Goal: Information Seeking & Learning: Learn about a topic

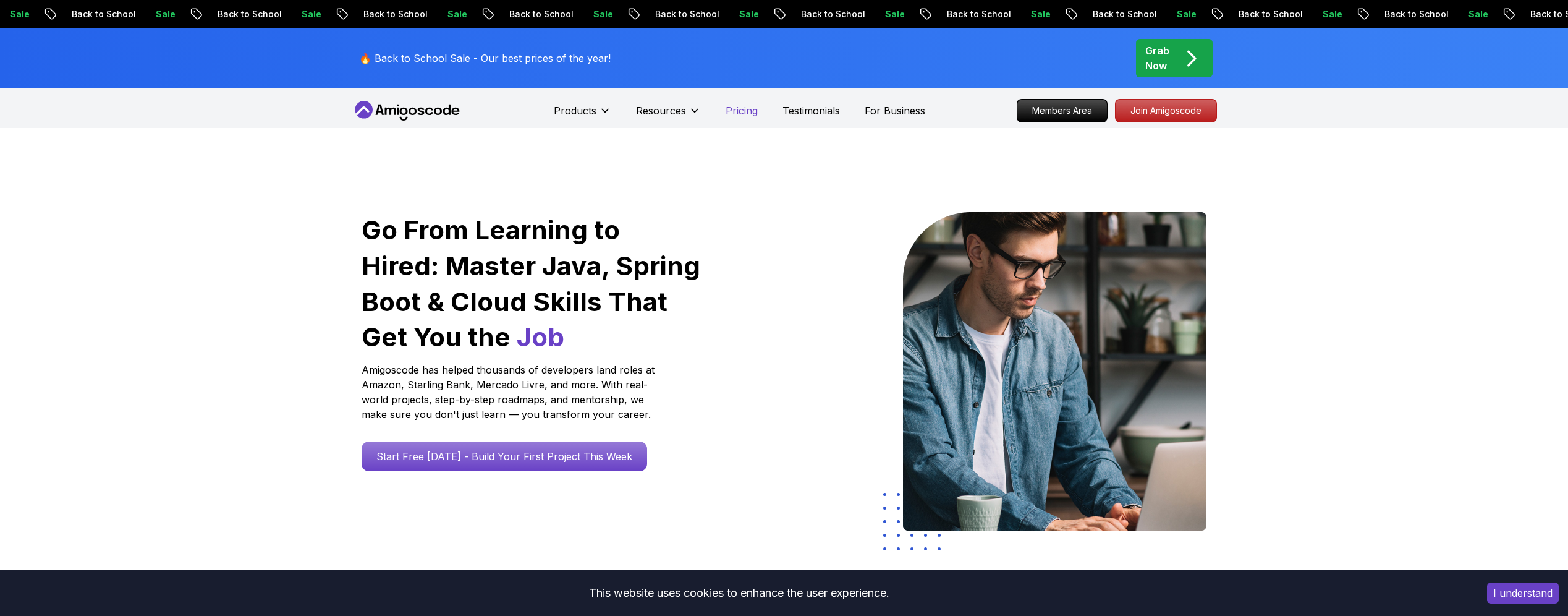
click at [730, 109] on p "Pricing" at bounding box center [741, 110] width 32 height 15
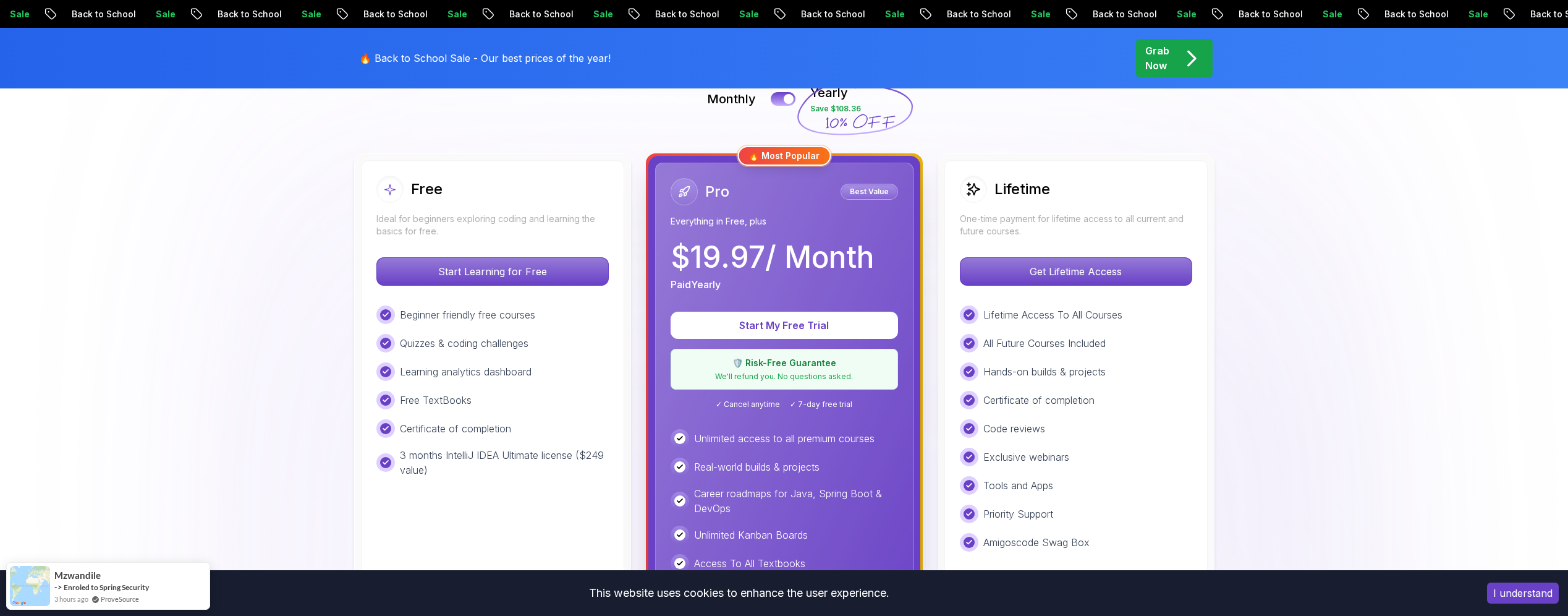
scroll to position [362, 0]
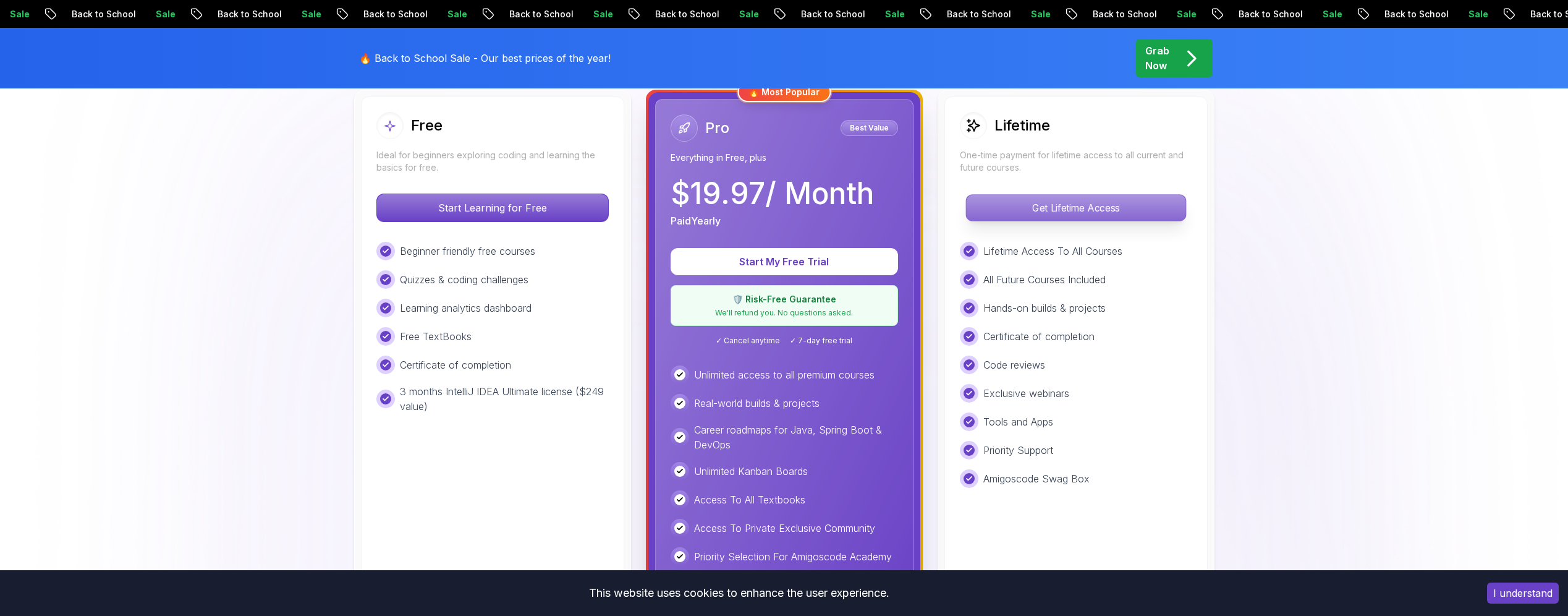
click at [1062, 206] on p "Get Lifetime Access" at bounding box center [1075, 207] width 220 height 26
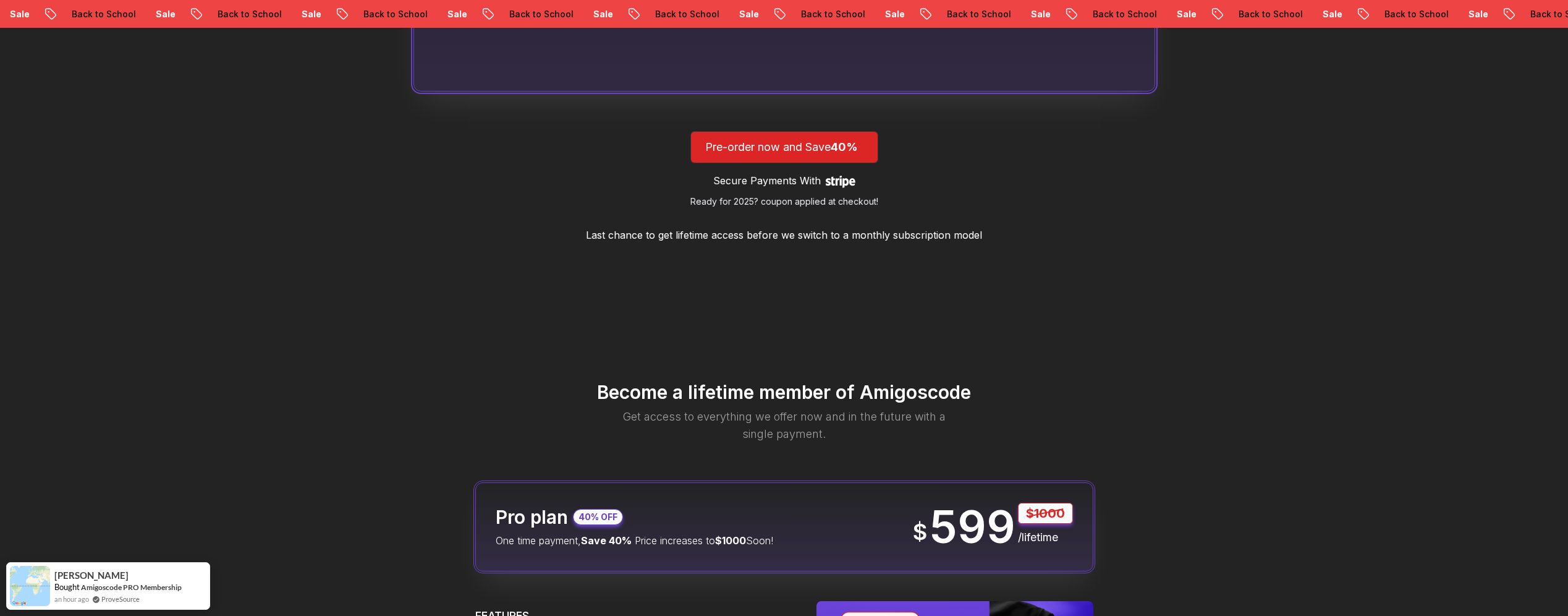
scroll to position [1281, 0]
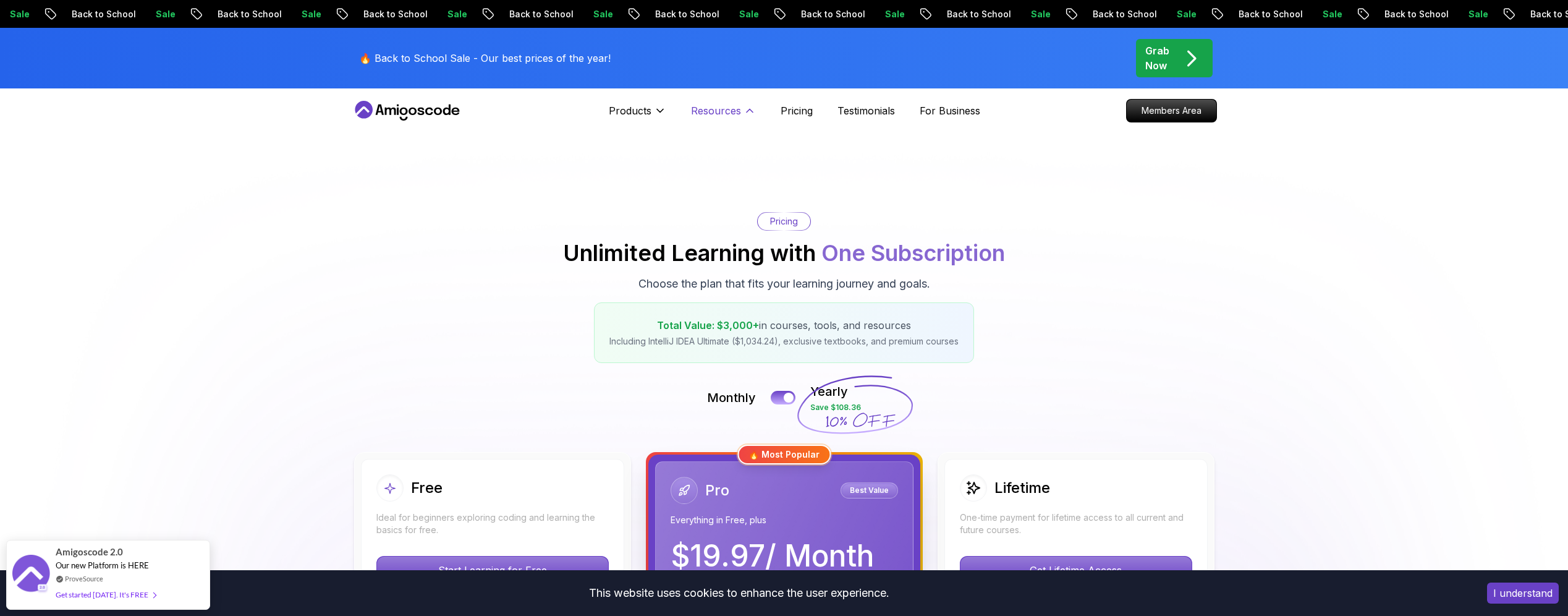
click at [754, 111] on icon at bounding box center [750, 111] width 13 height 13
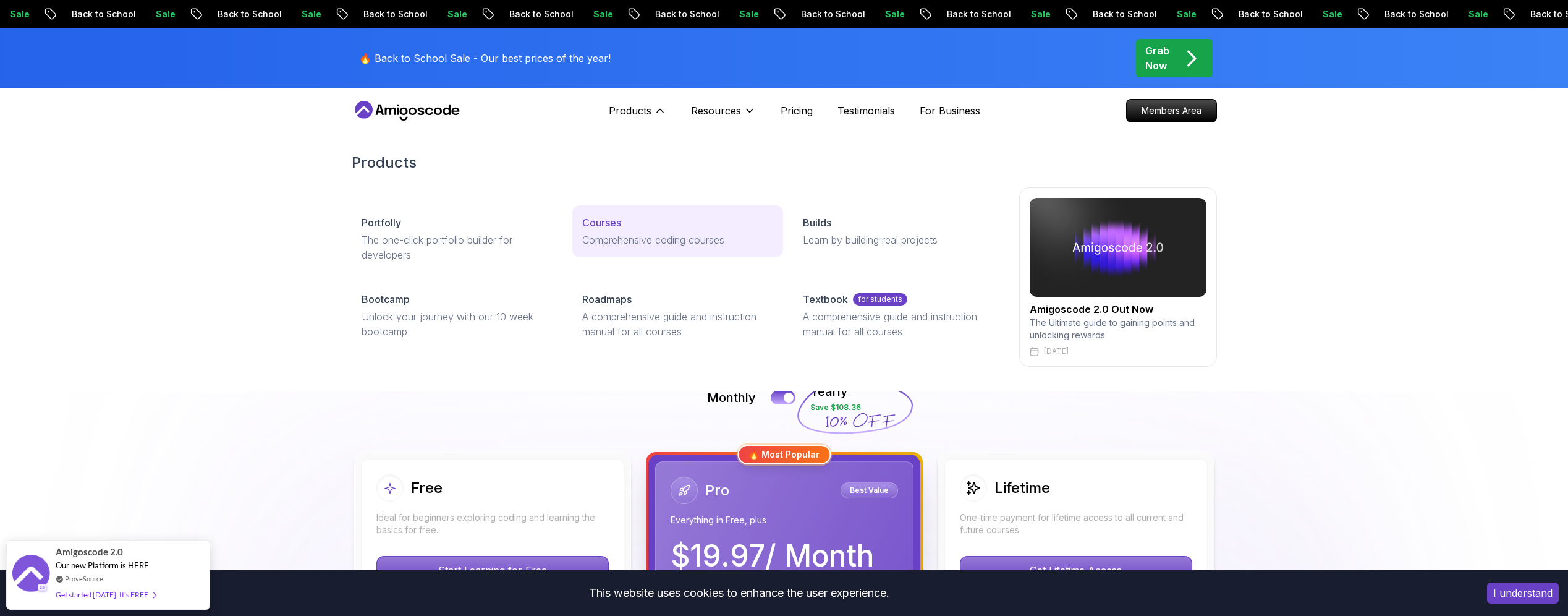
click at [634, 224] on div "Courses" at bounding box center [678, 222] width 191 height 15
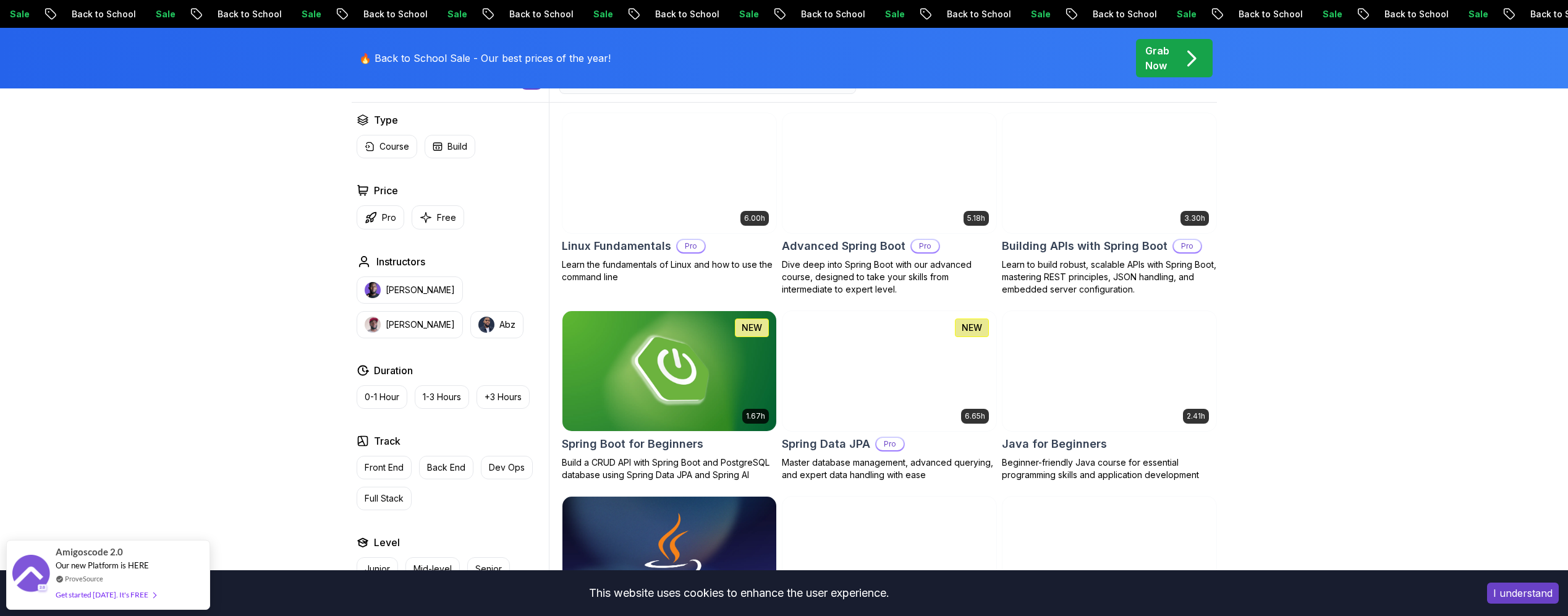
scroll to position [571, 0]
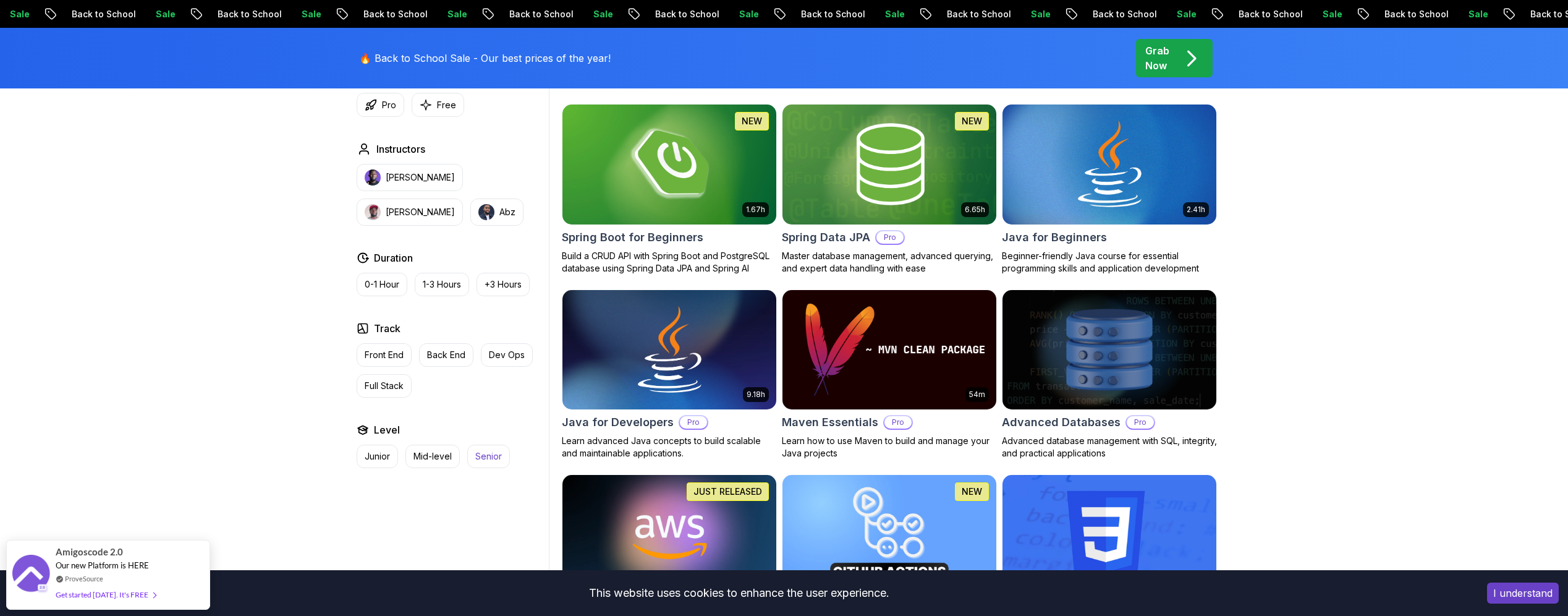
click at [494, 454] on p "Senior" at bounding box center [489, 457] width 27 height 13
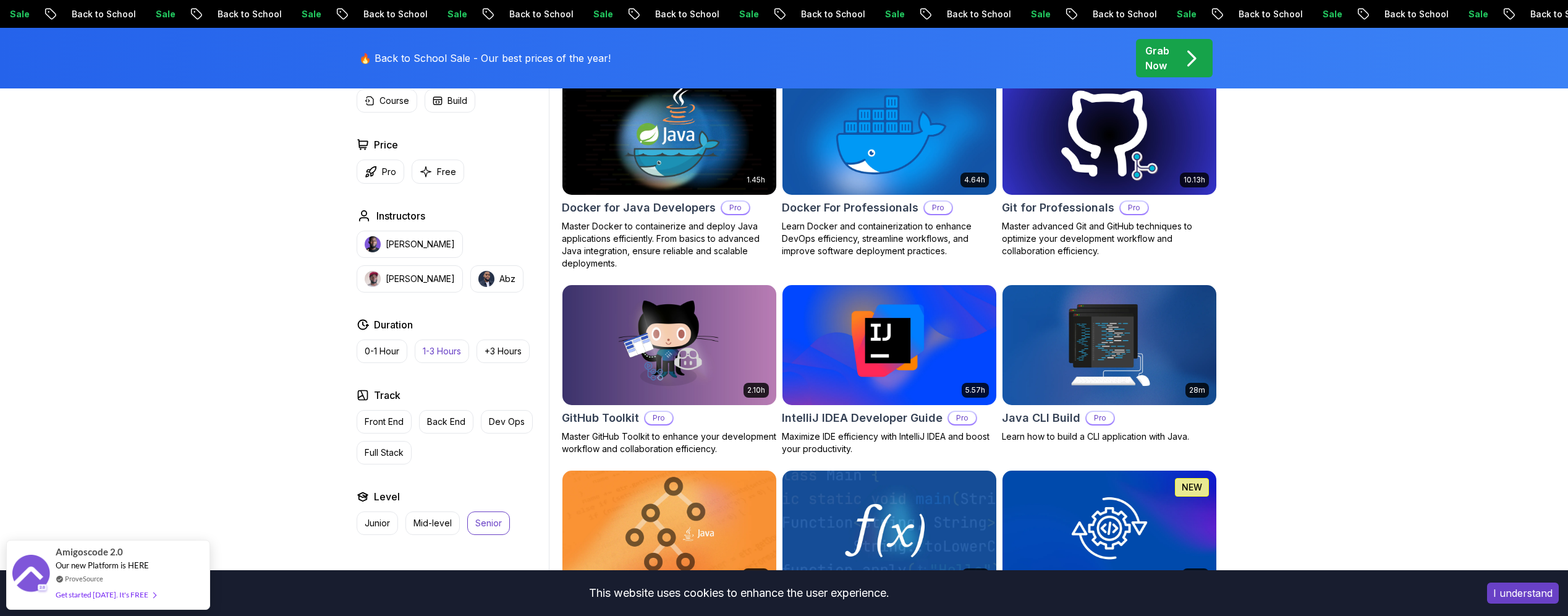
scroll to position [734, 0]
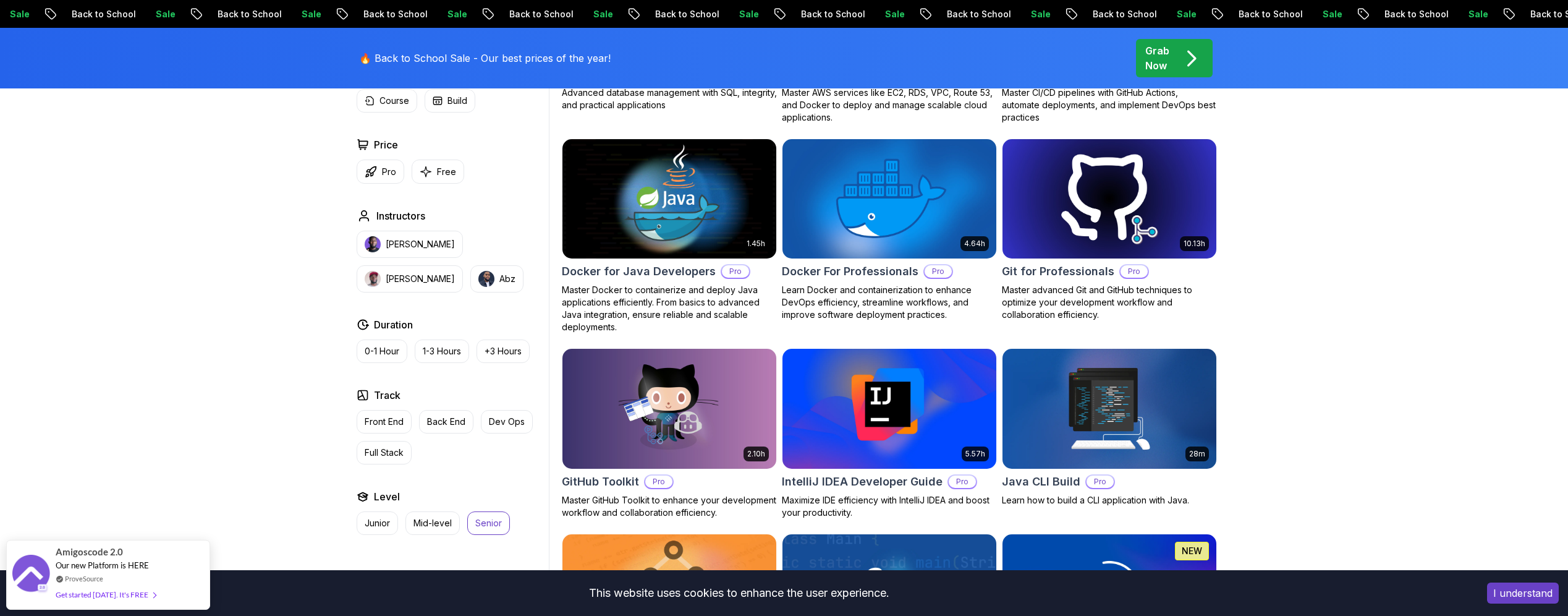
click at [497, 526] on p "Senior" at bounding box center [489, 523] width 27 height 13
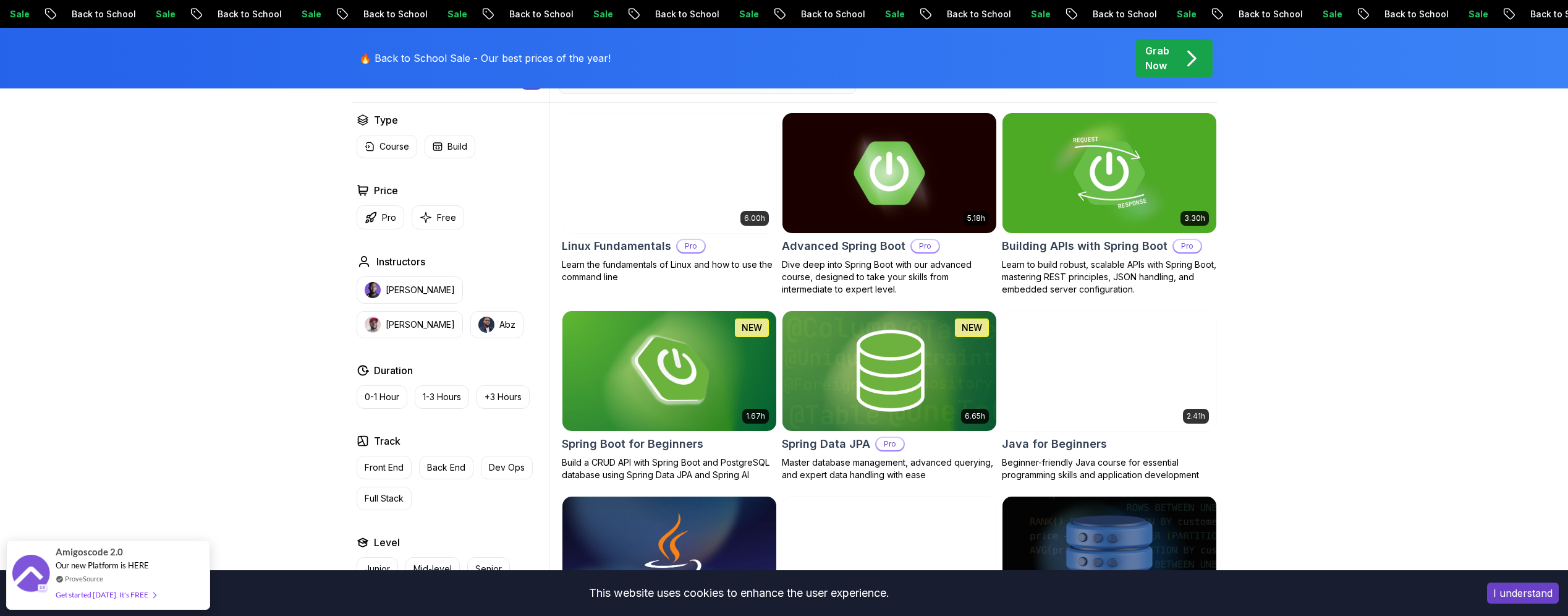
scroll to position [447, 0]
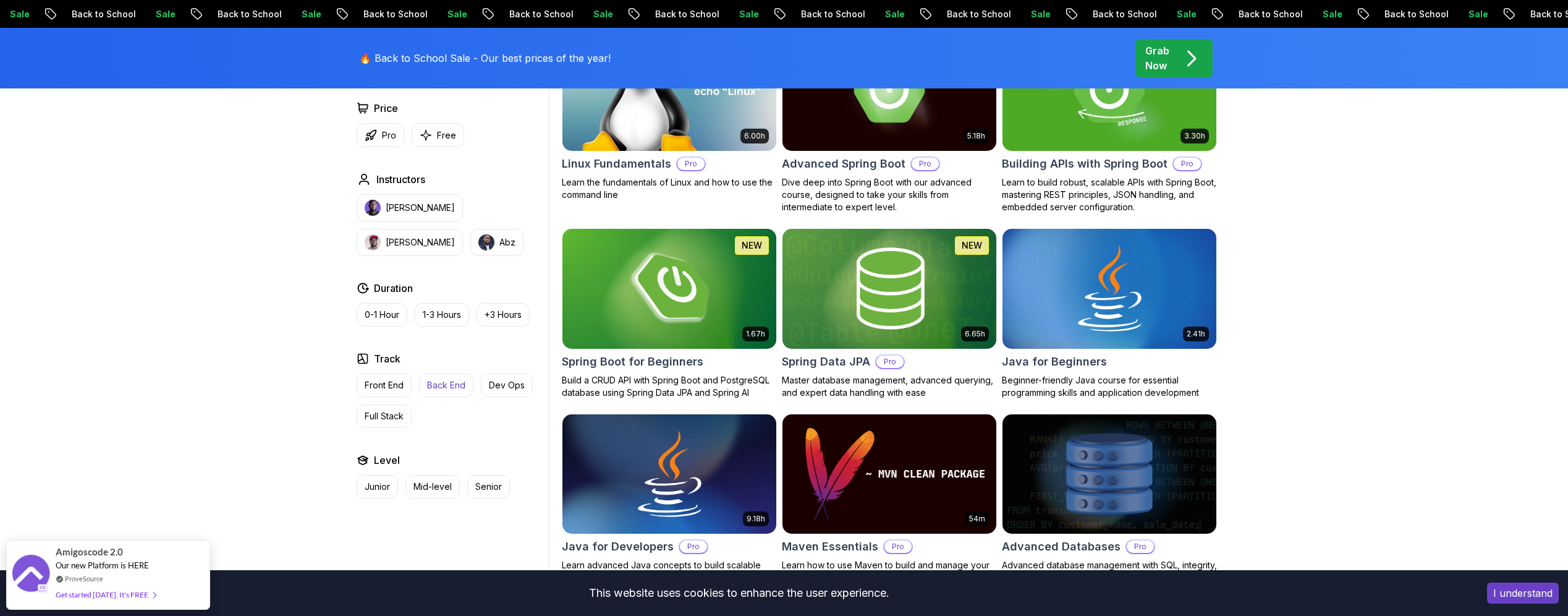
click at [432, 391] on button "Back End" at bounding box center [446, 385] width 54 height 24
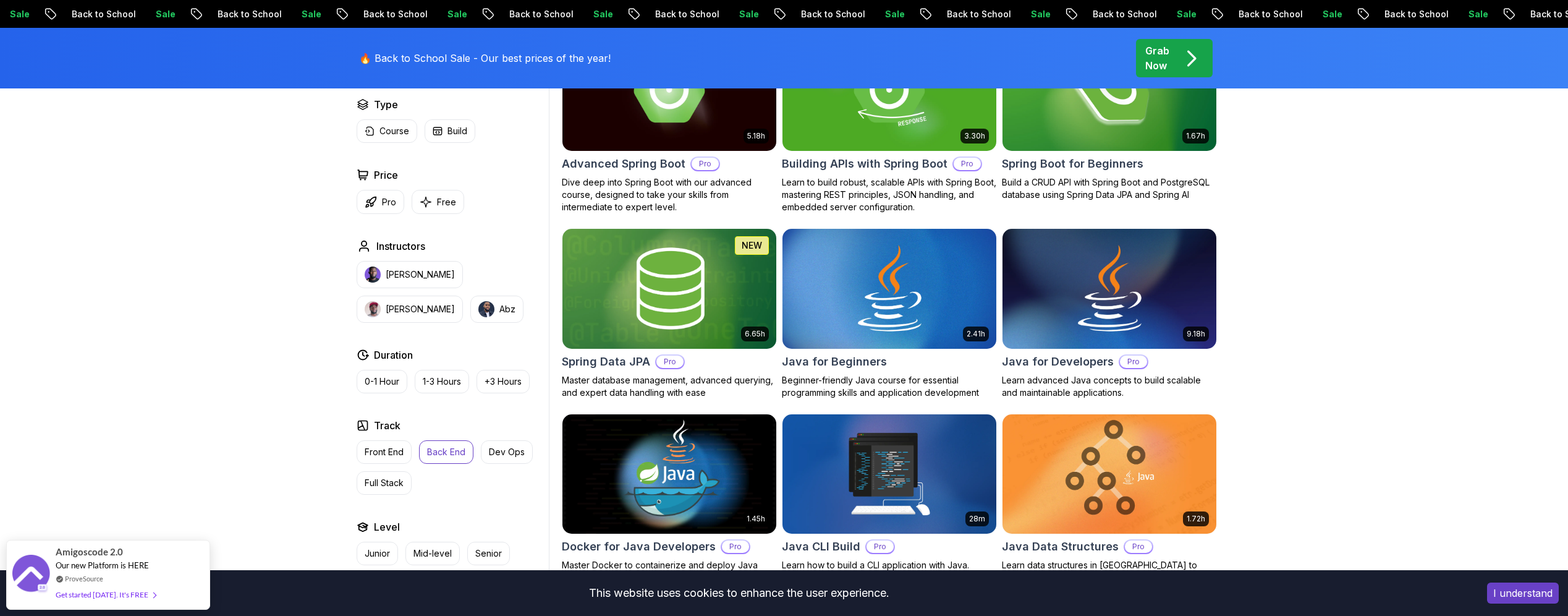
scroll to position [205, 0]
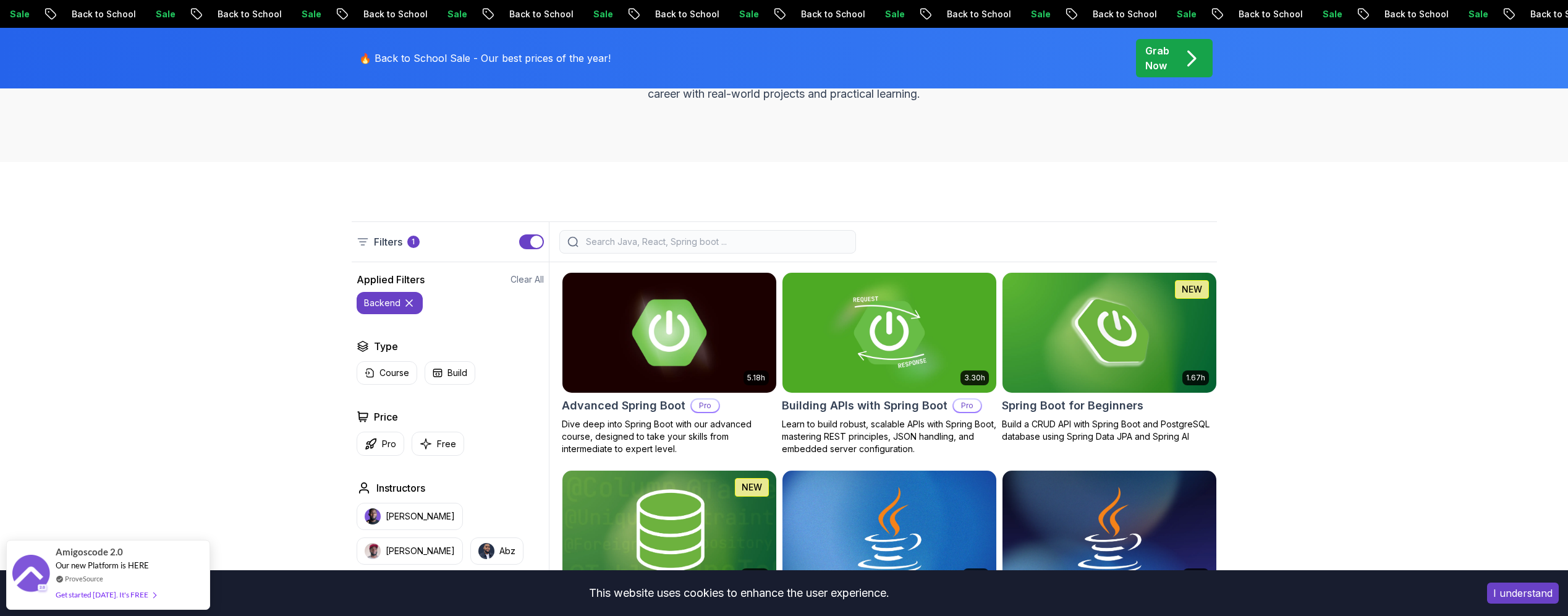
click at [679, 310] on img at bounding box center [668, 332] width 224 height 125
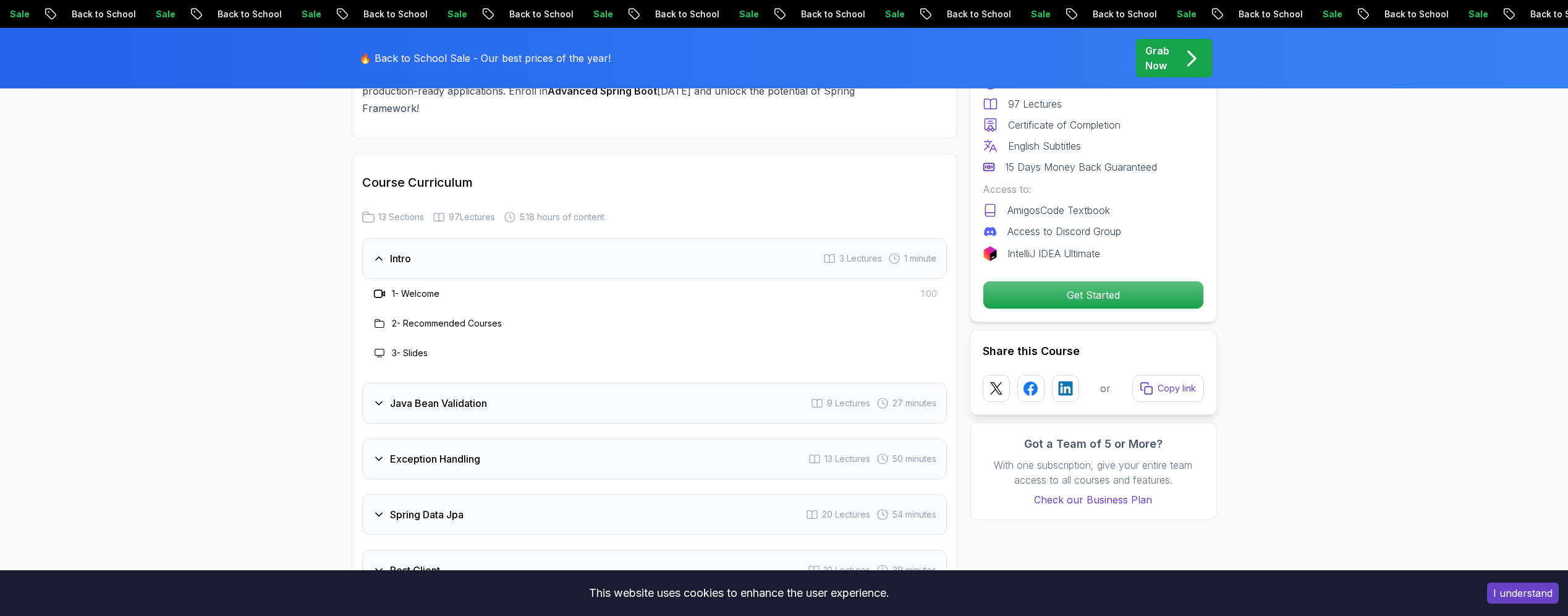
scroll to position [1623, 0]
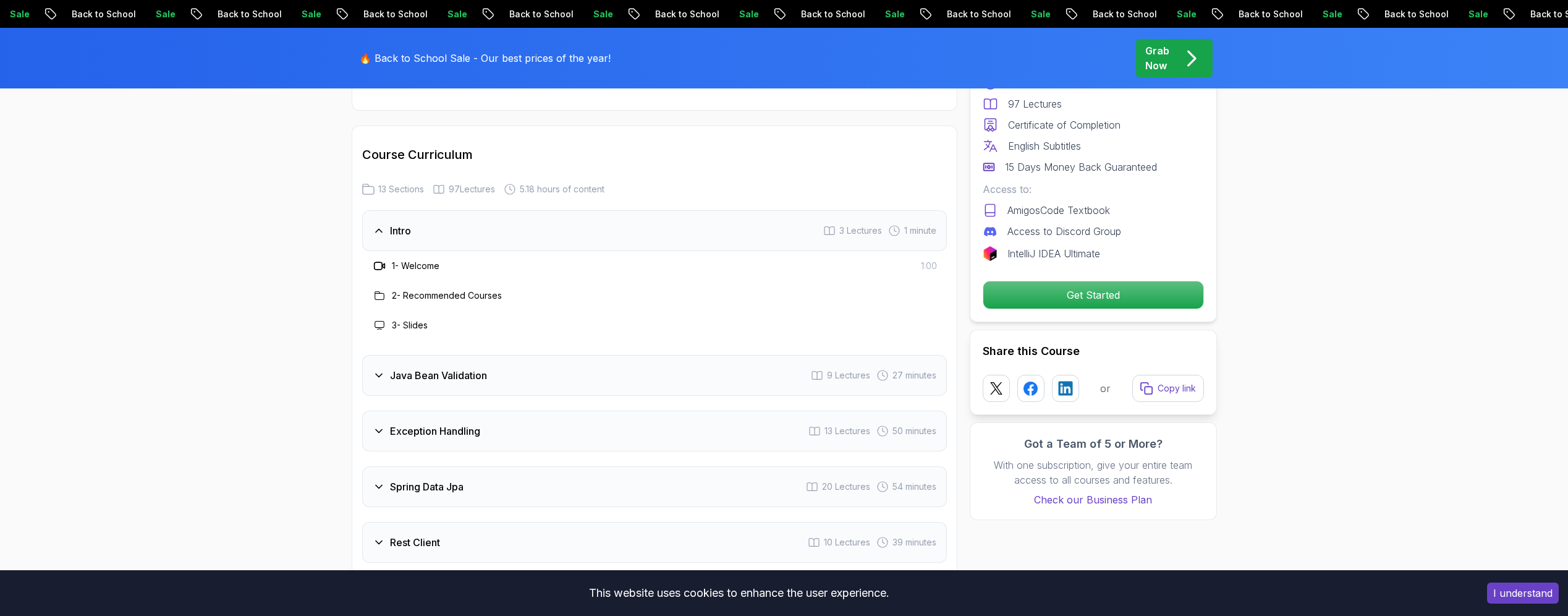
click at [381, 369] on icon at bounding box center [379, 376] width 13 height 13
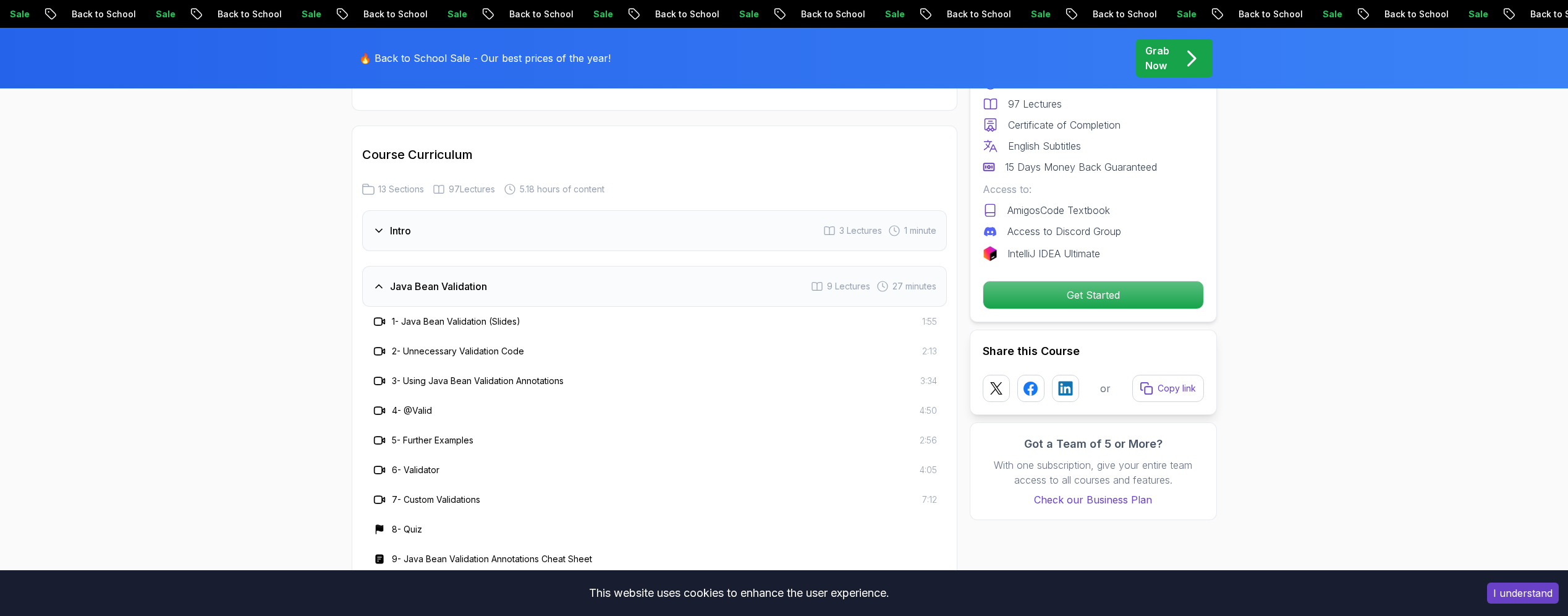
click at [373, 280] on icon at bounding box center [379, 287] width 13 height 13
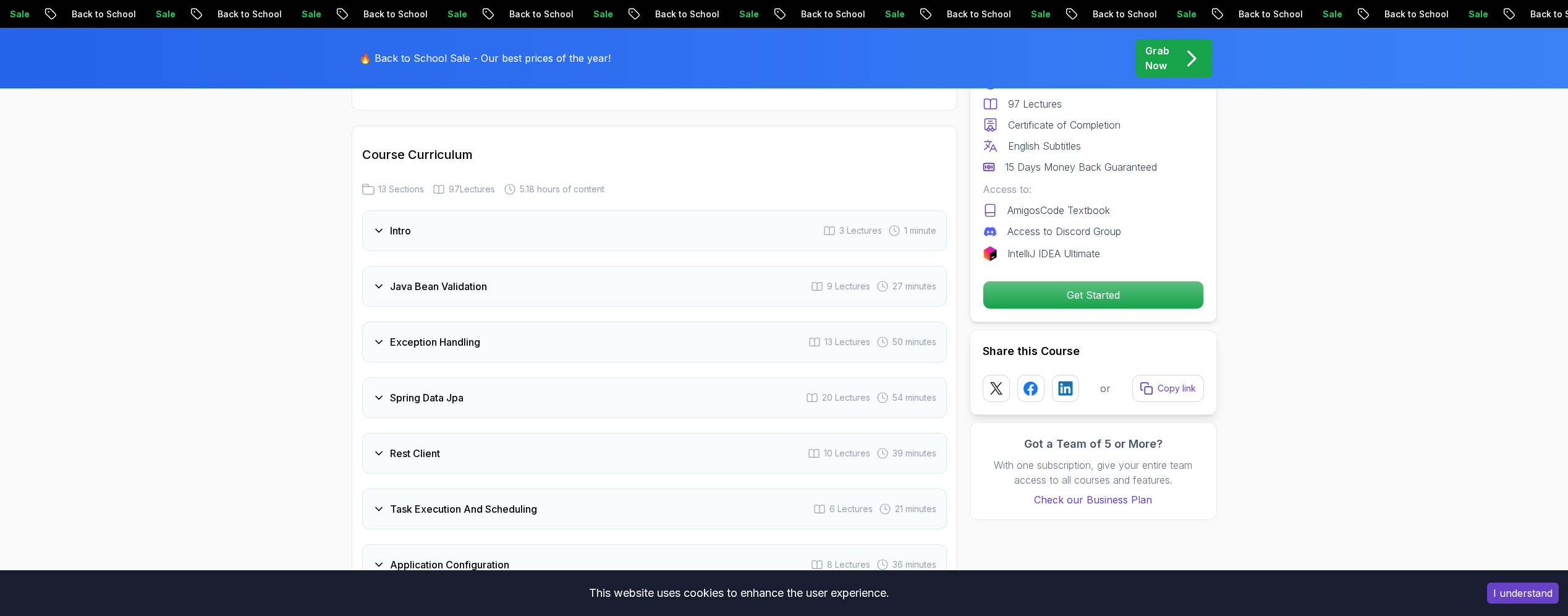
click at [380, 336] on icon at bounding box center [379, 342] width 13 height 13
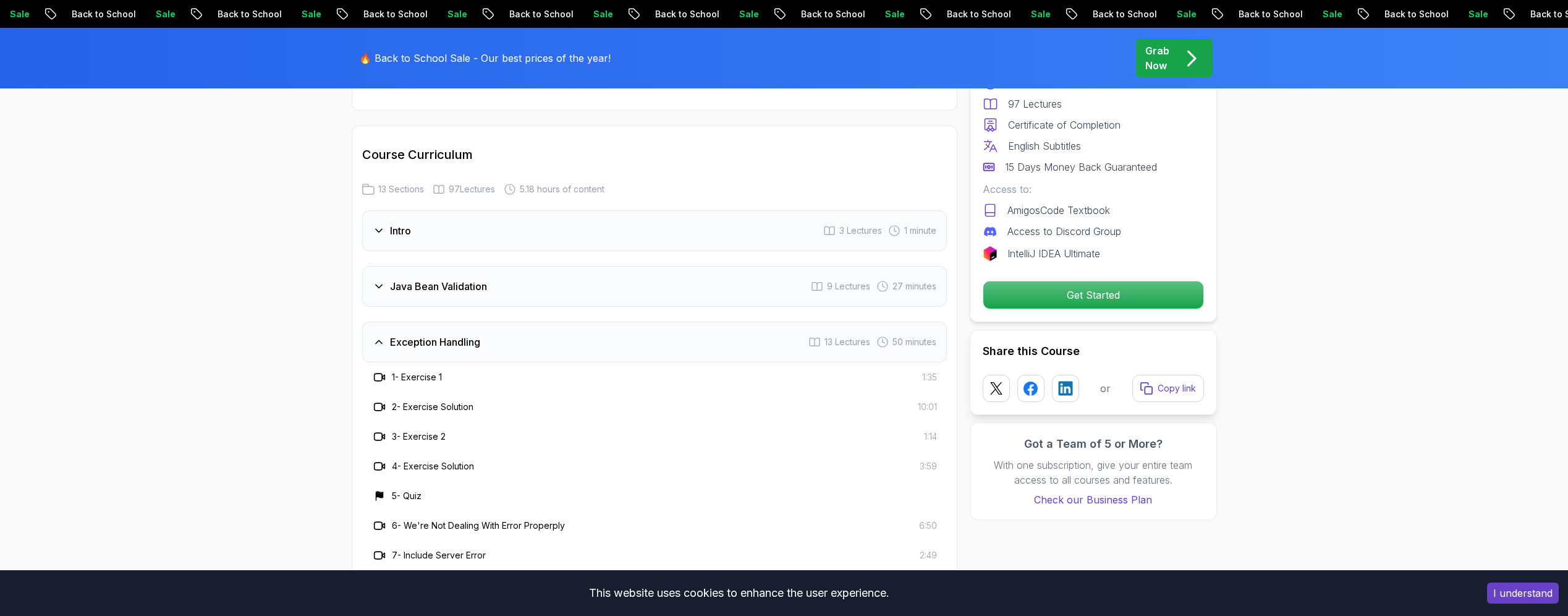
click at [380, 336] on icon at bounding box center [379, 342] width 13 height 13
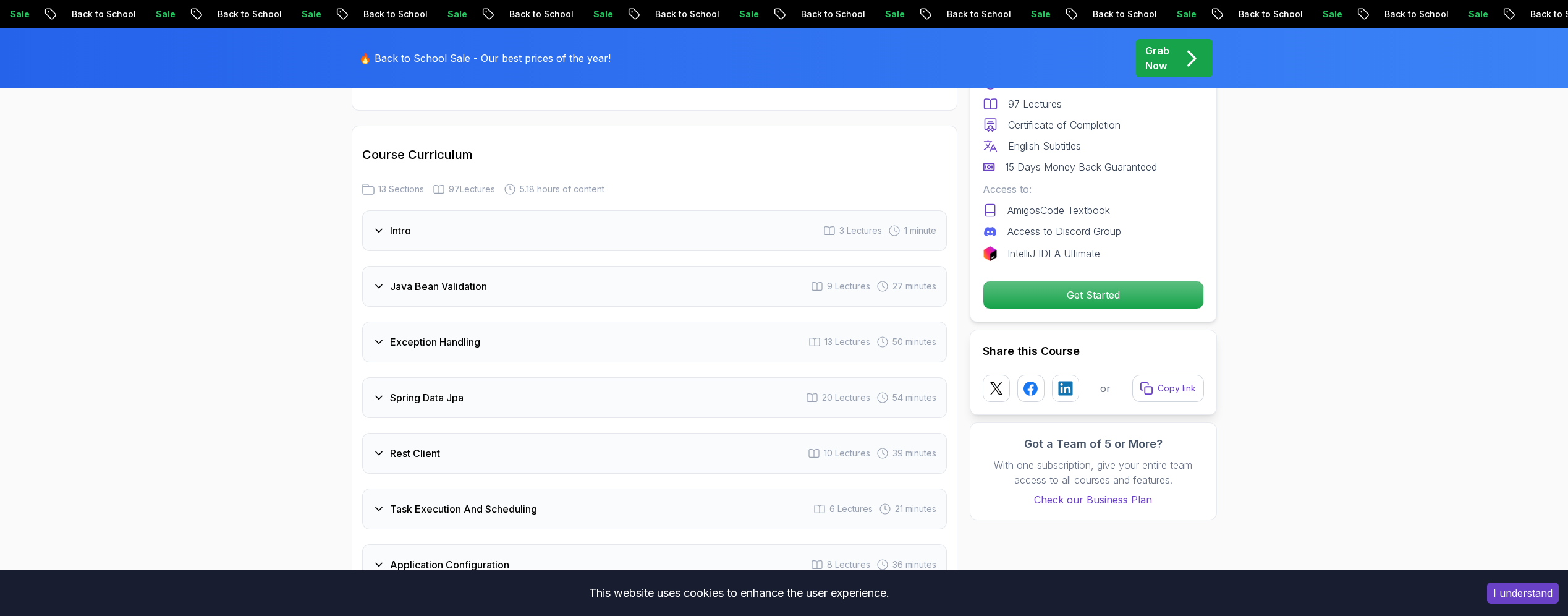
scroll to position [1765, 0]
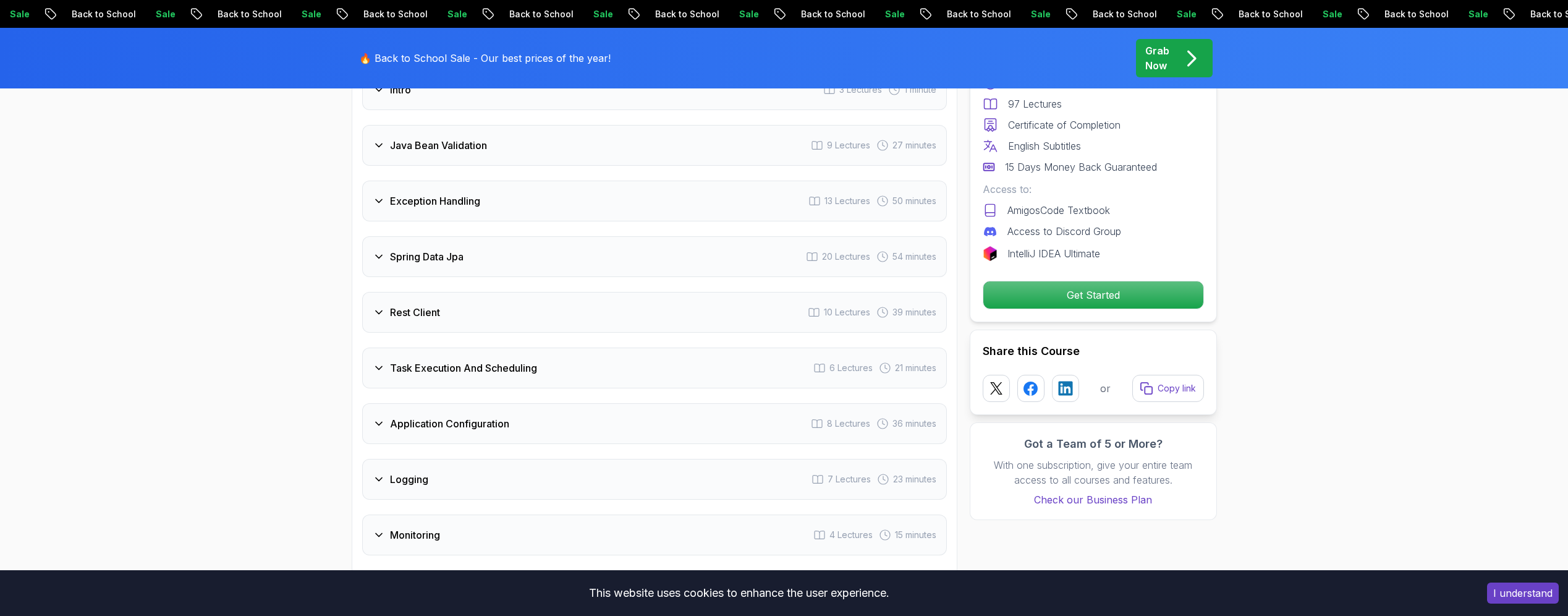
click at [372, 250] on icon at bounding box center [379, 257] width 13 height 13
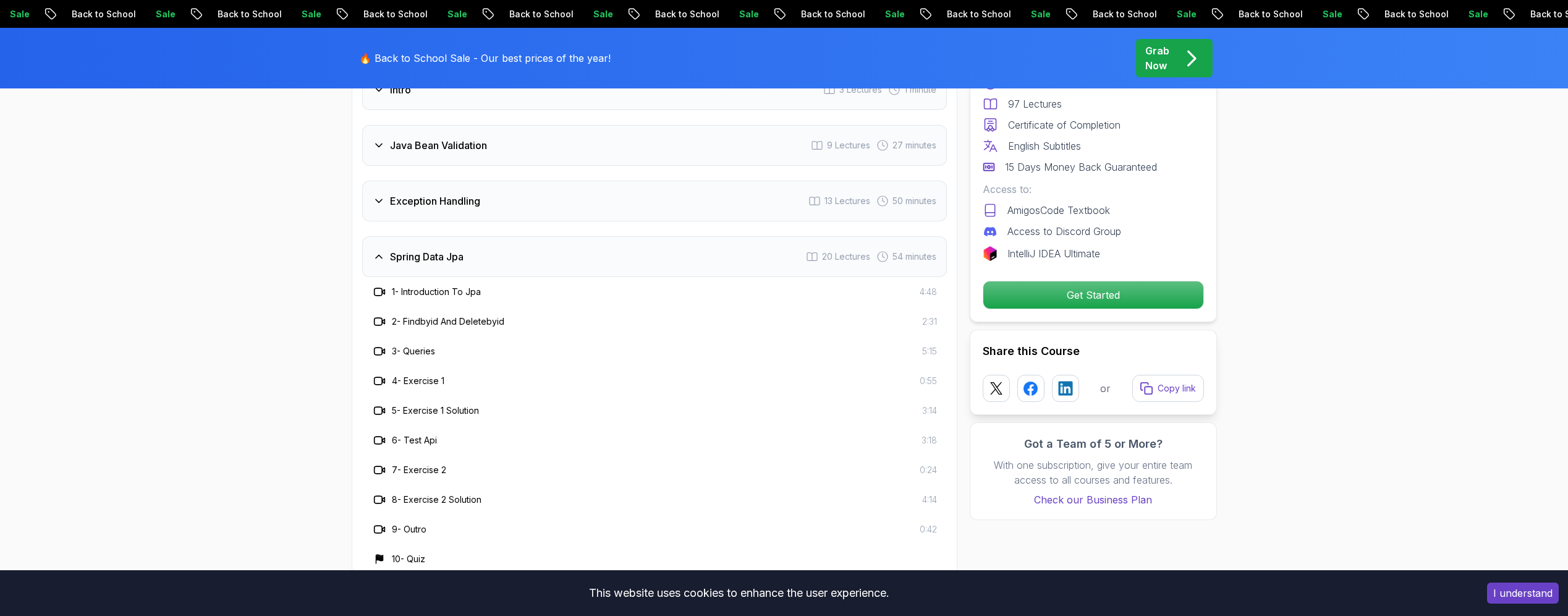
click at [372, 250] on icon at bounding box center [379, 257] width 13 height 13
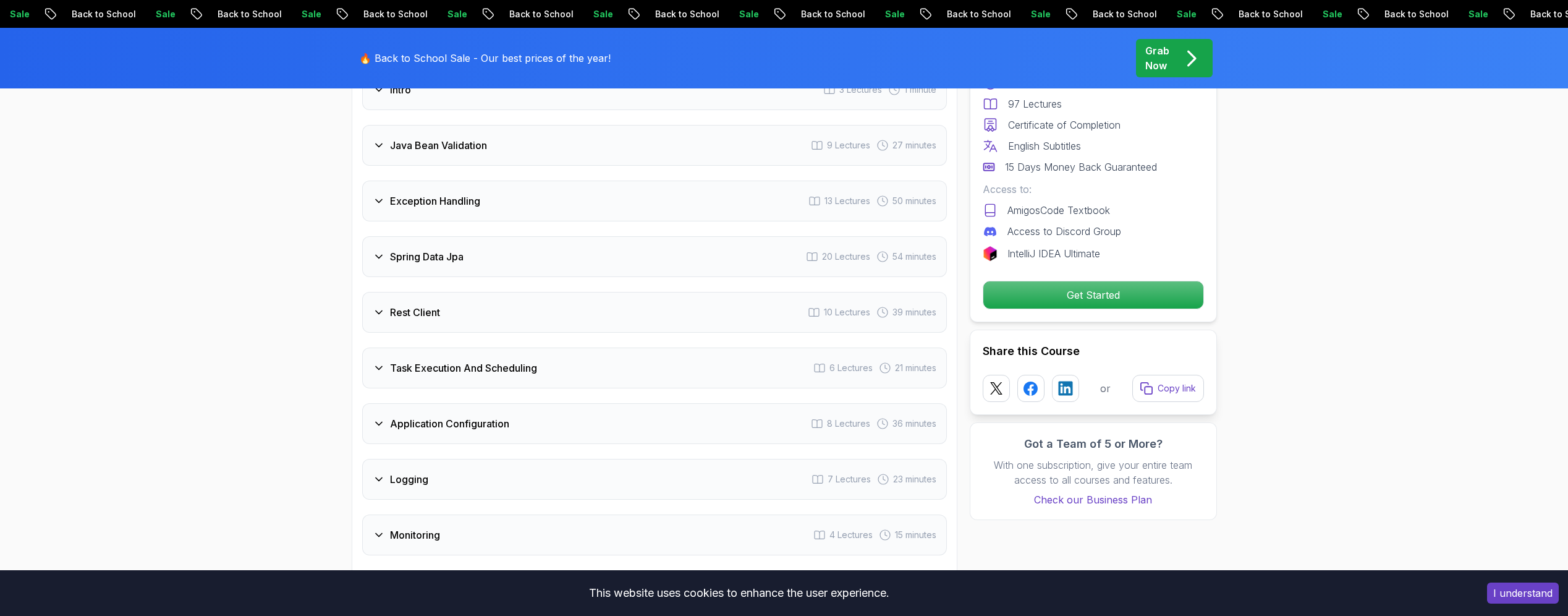
click at [377, 306] on icon at bounding box center [379, 313] width 13 height 13
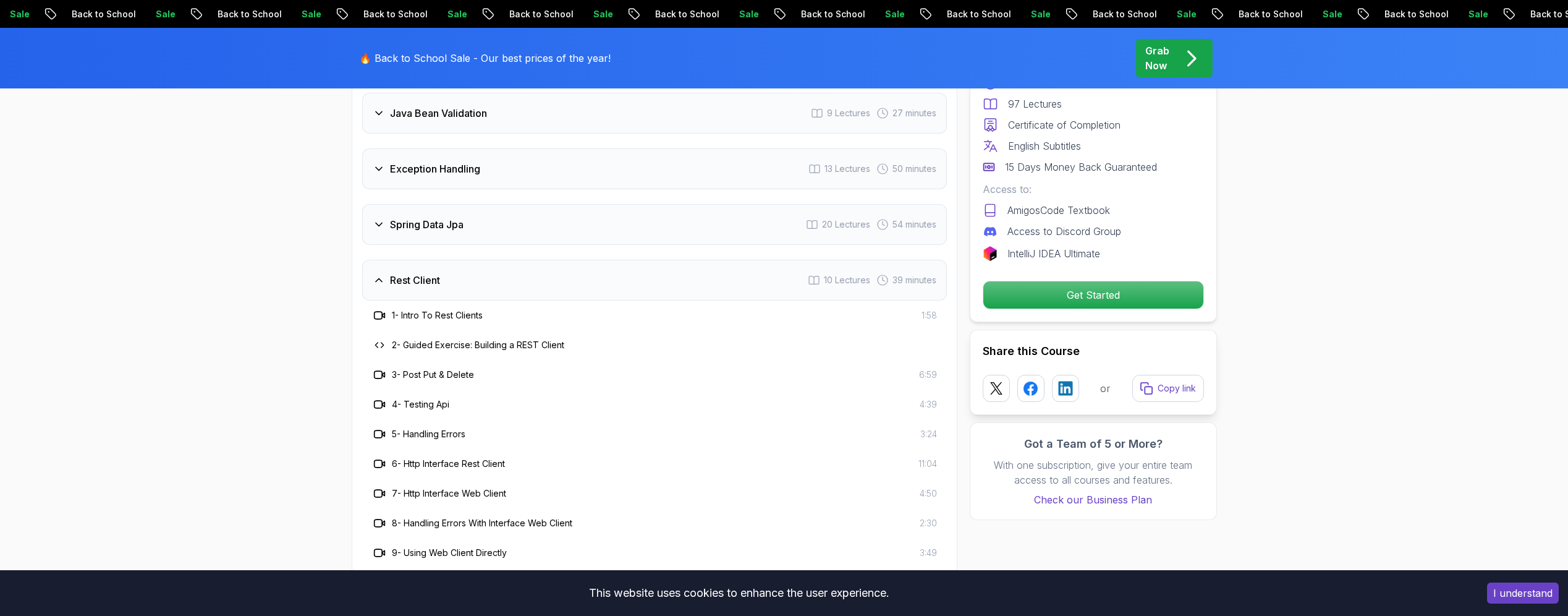
scroll to position [1905, 0]
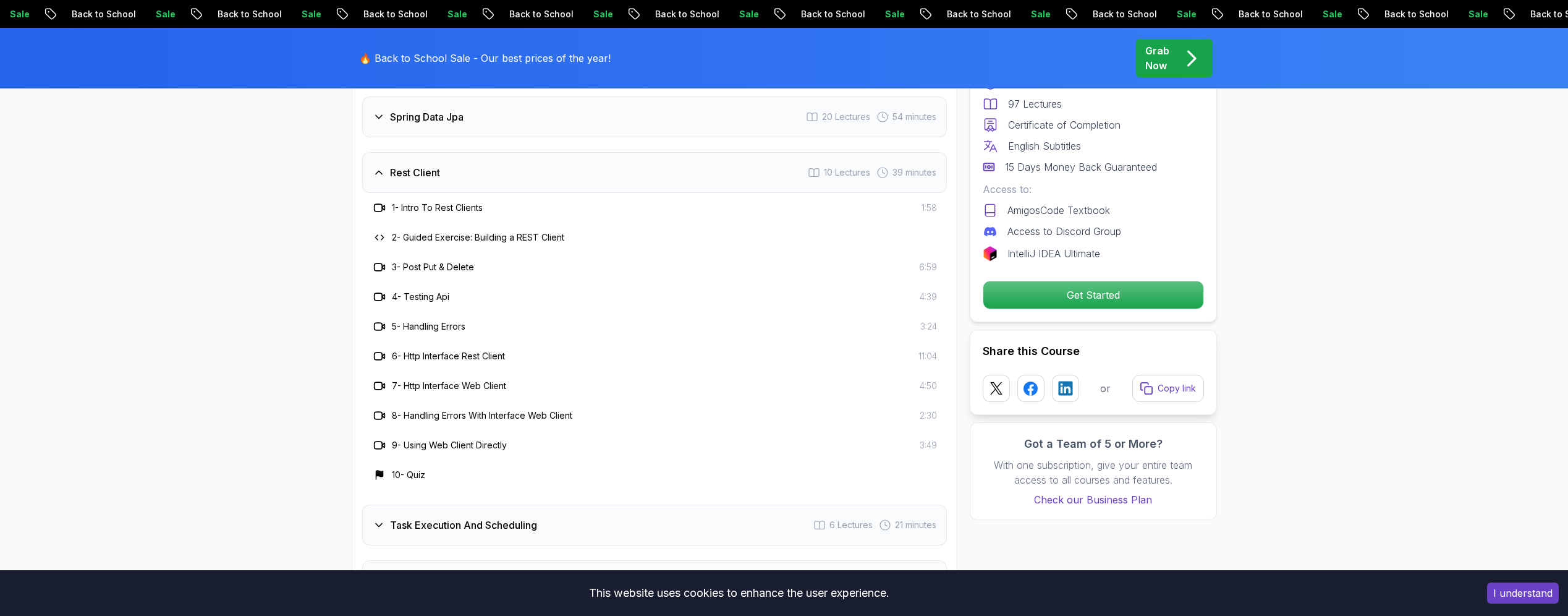
click at [380, 166] on icon at bounding box center [379, 173] width 13 height 13
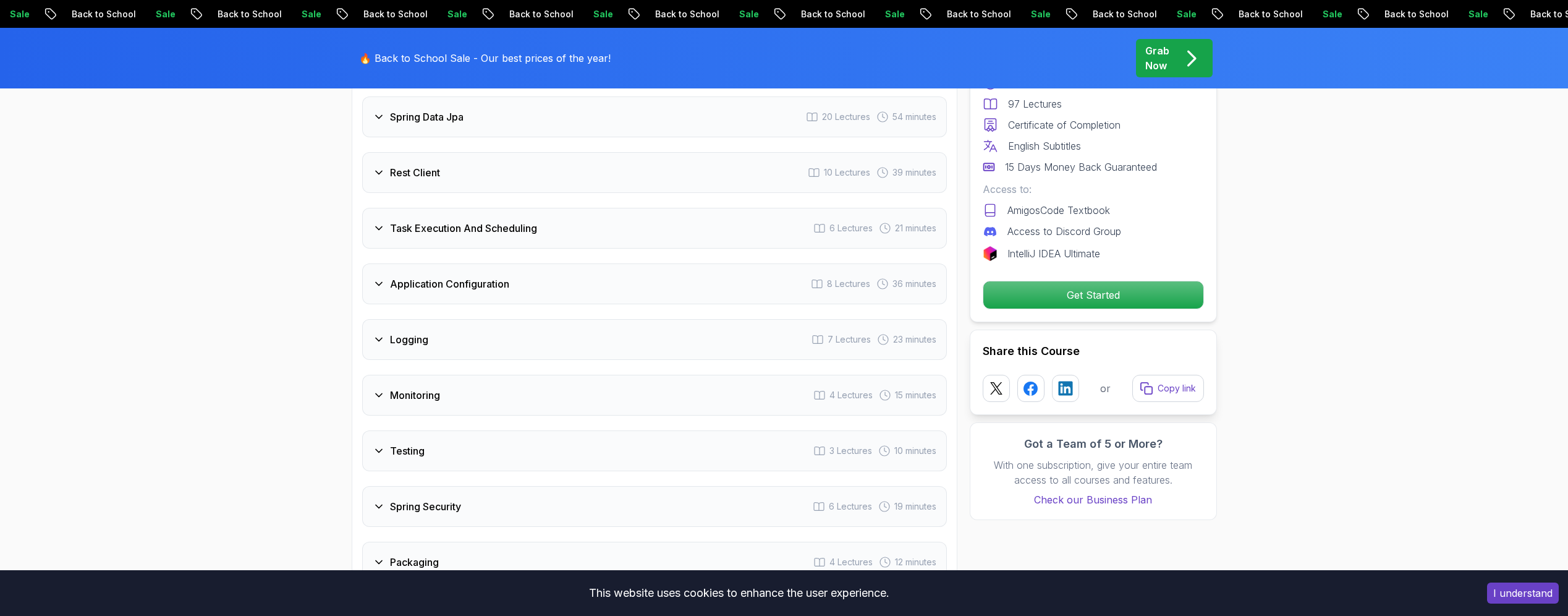
scroll to position [1897, 0]
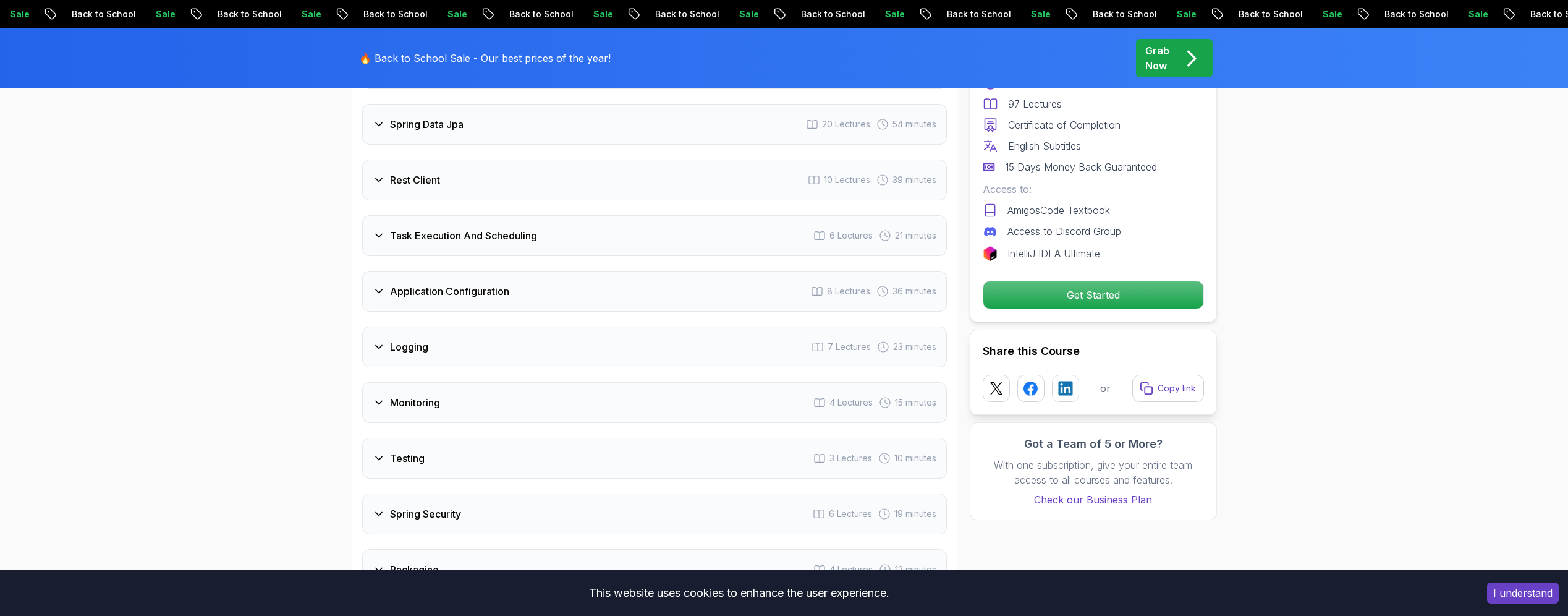
click at [381, 228] on div "Task Execution And Scheduling" at bounding box center [454, 236] width 165 height 15
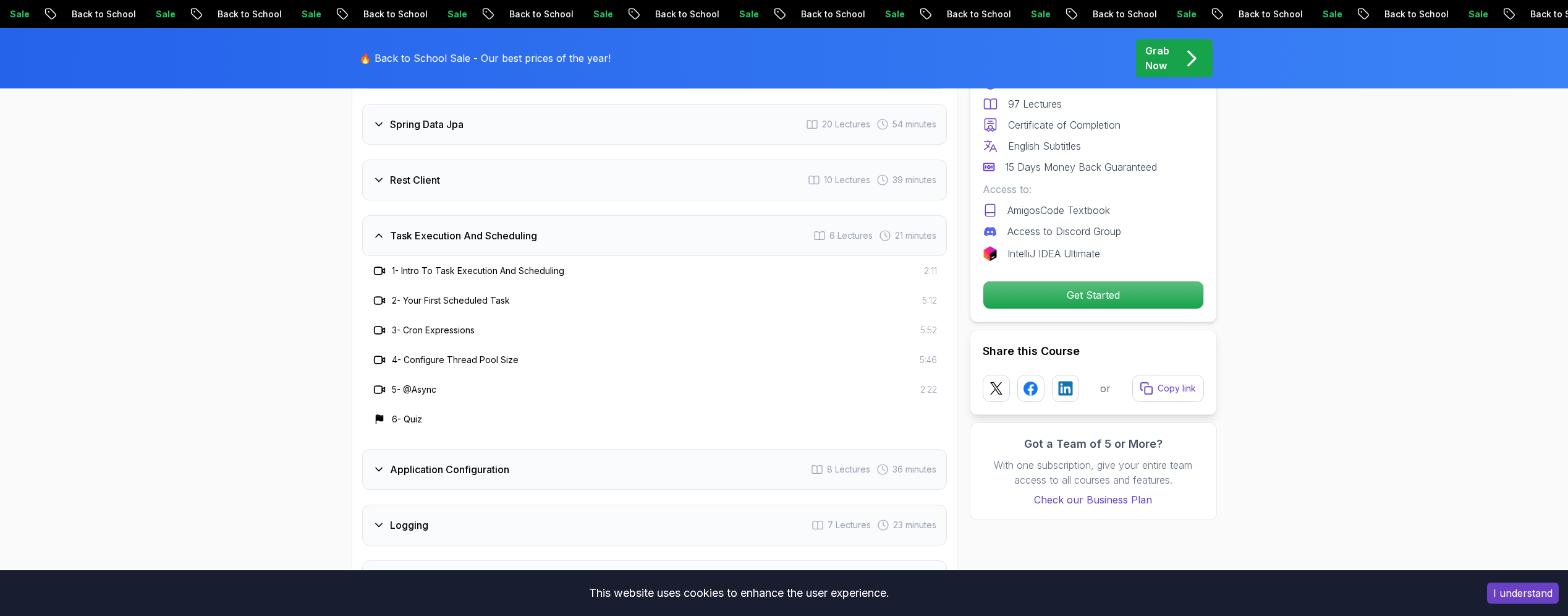
click at [381, 228] on div "Task Execution And Scheduling" at bounding box center [454, 236] width 165 height 15
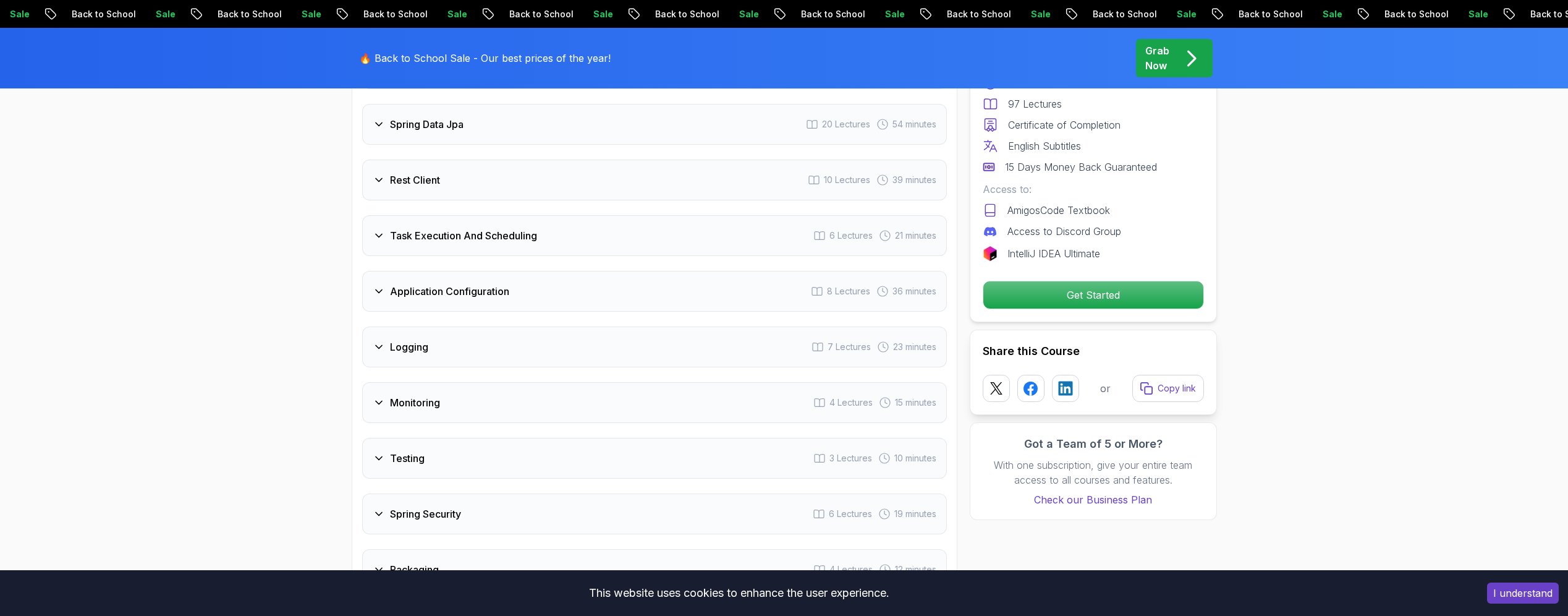
click at [379, 284] on div "Application Configuration" at bounding box center [441, 291] width 137 height 15
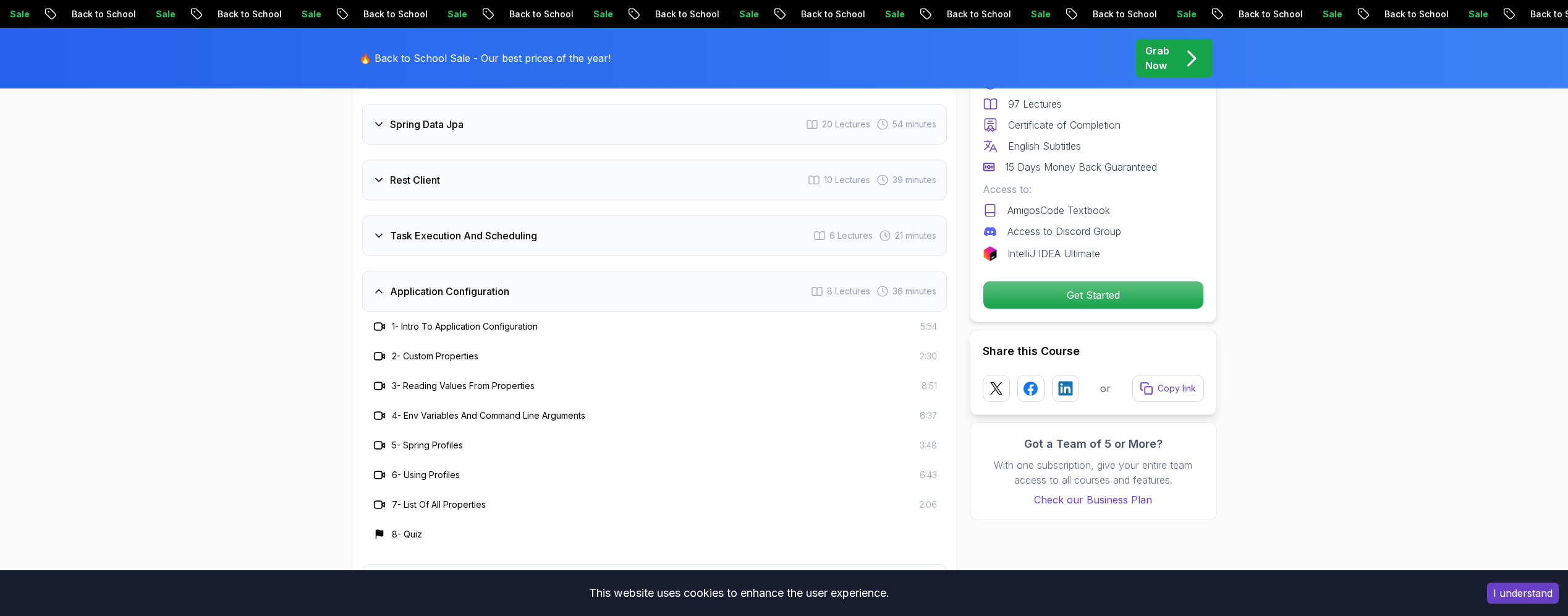
click at [379, 284] on div "Application Configuration" at bounding box center [441, 291] width 137 height 15
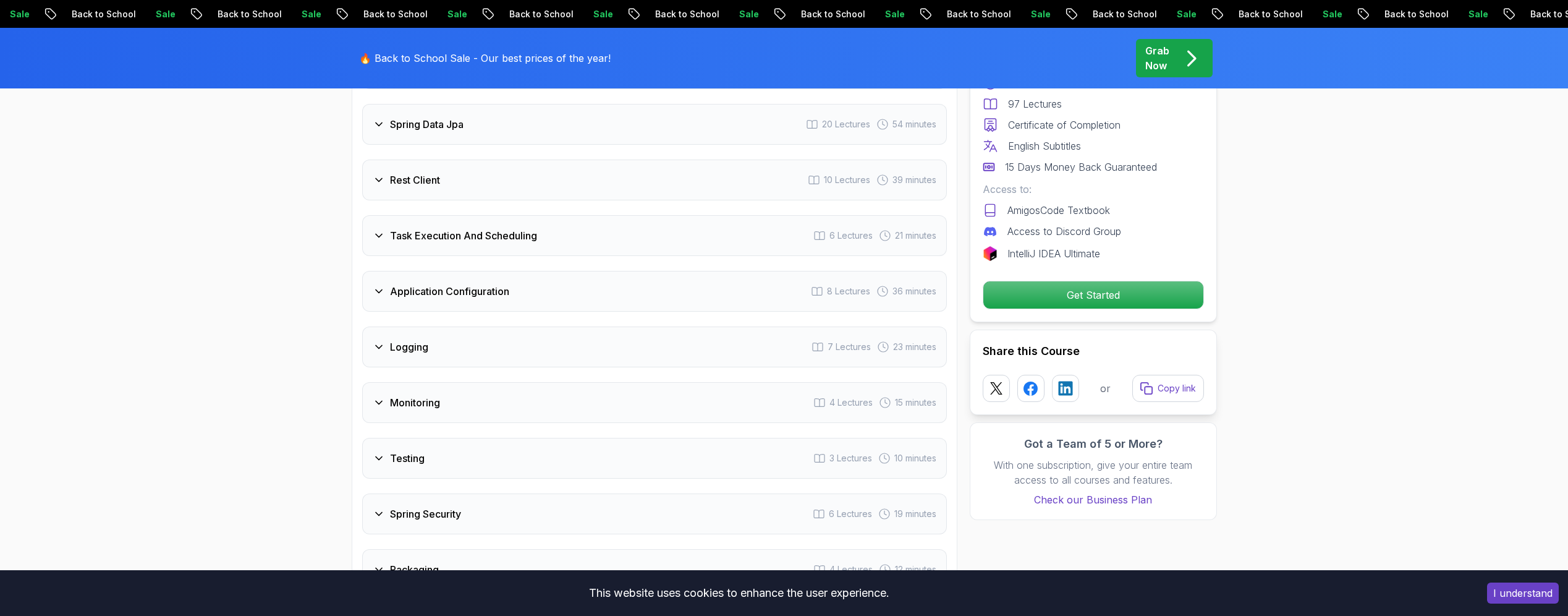
scroll to position [1944, 0]
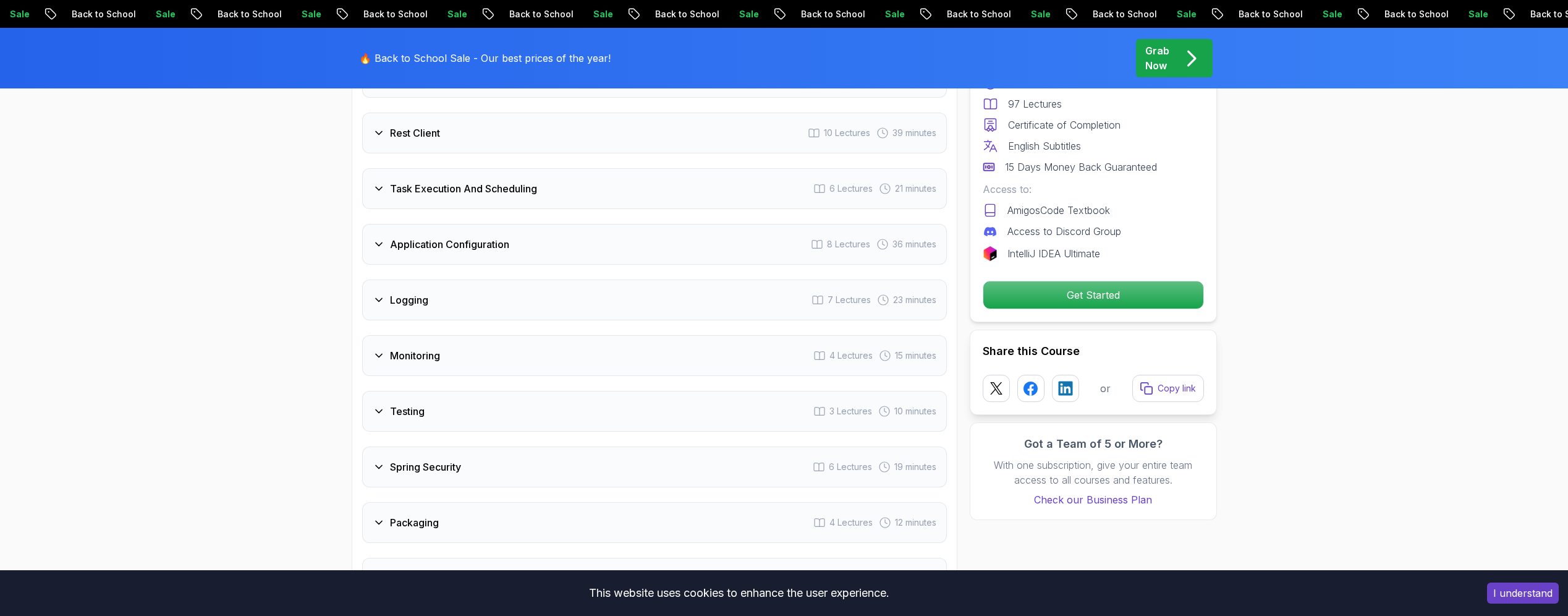
click at [383, 294] on icon at bounding box center [379, 300] width 13 height 13
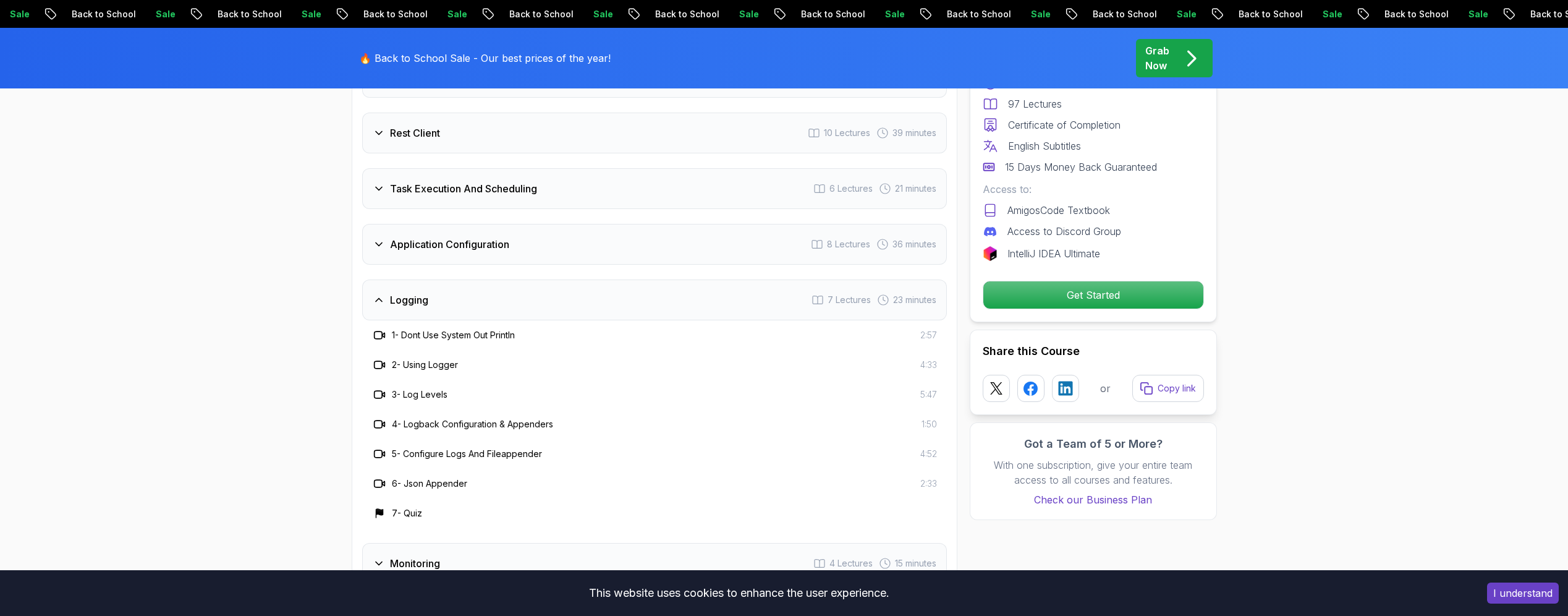
click at [383, 294] on icon at bounding box center [379, 300] width 13 height 13
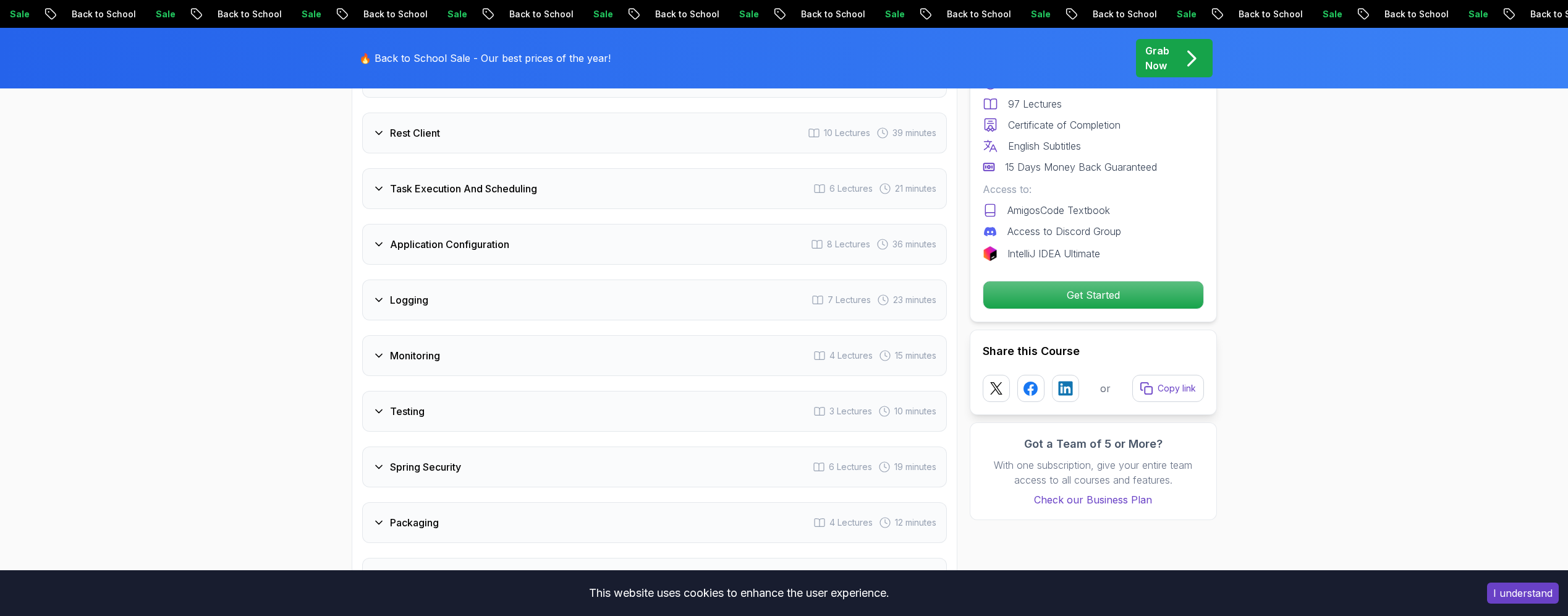
click at [379, 350] on icon at bounding box center [379, 356] width 13 height 13
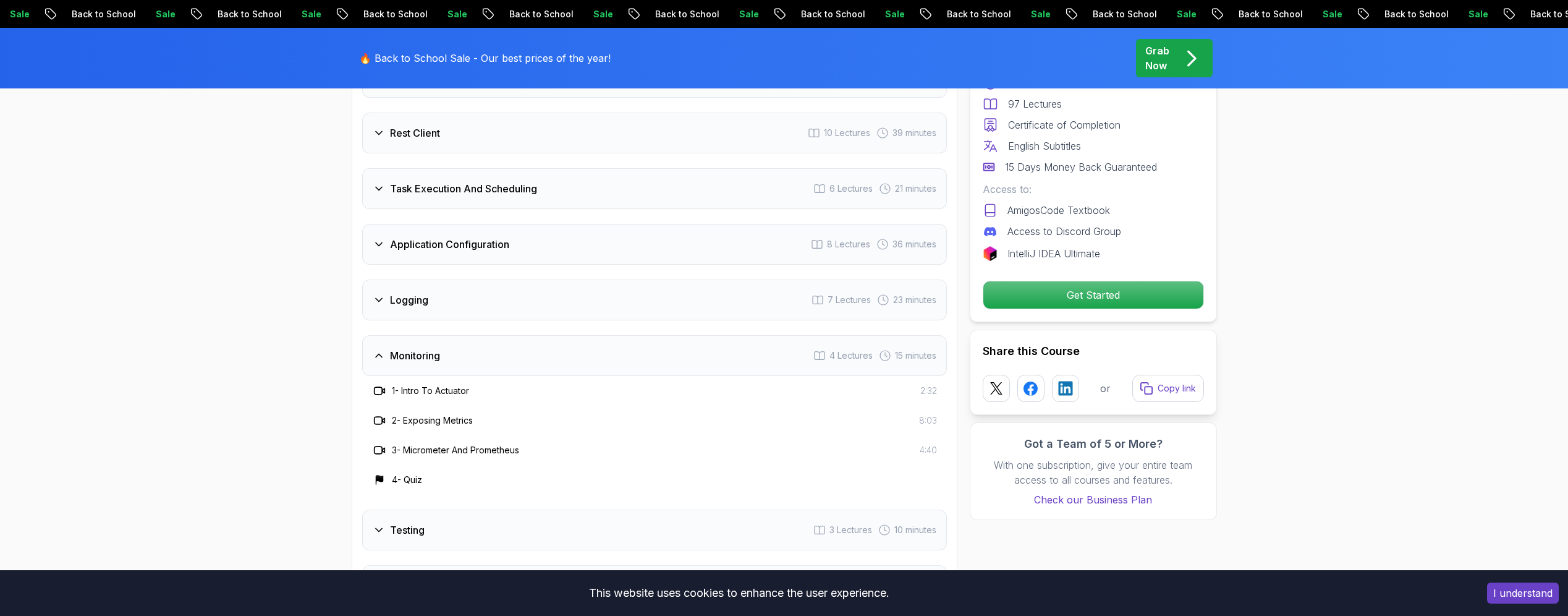
click at [379, 350] on icon at bounding box center [379, 356] width 13 height 13
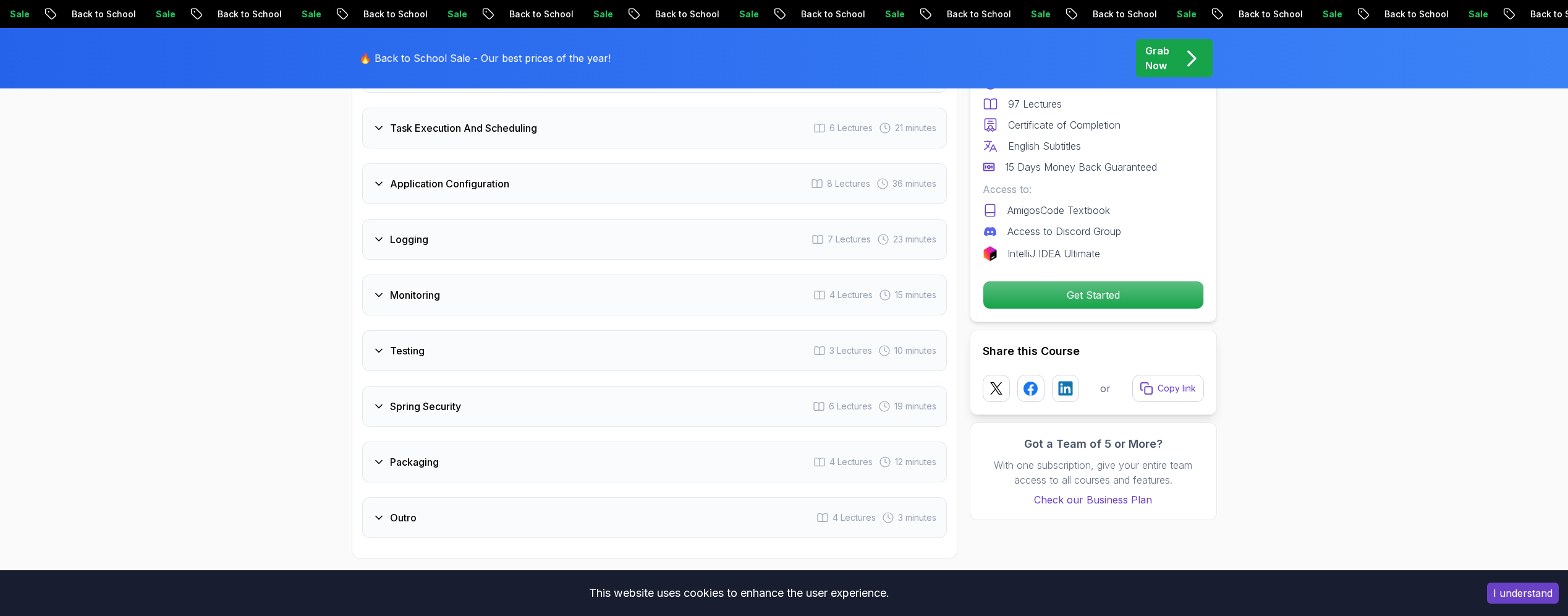
scroll to position [2065, 0]
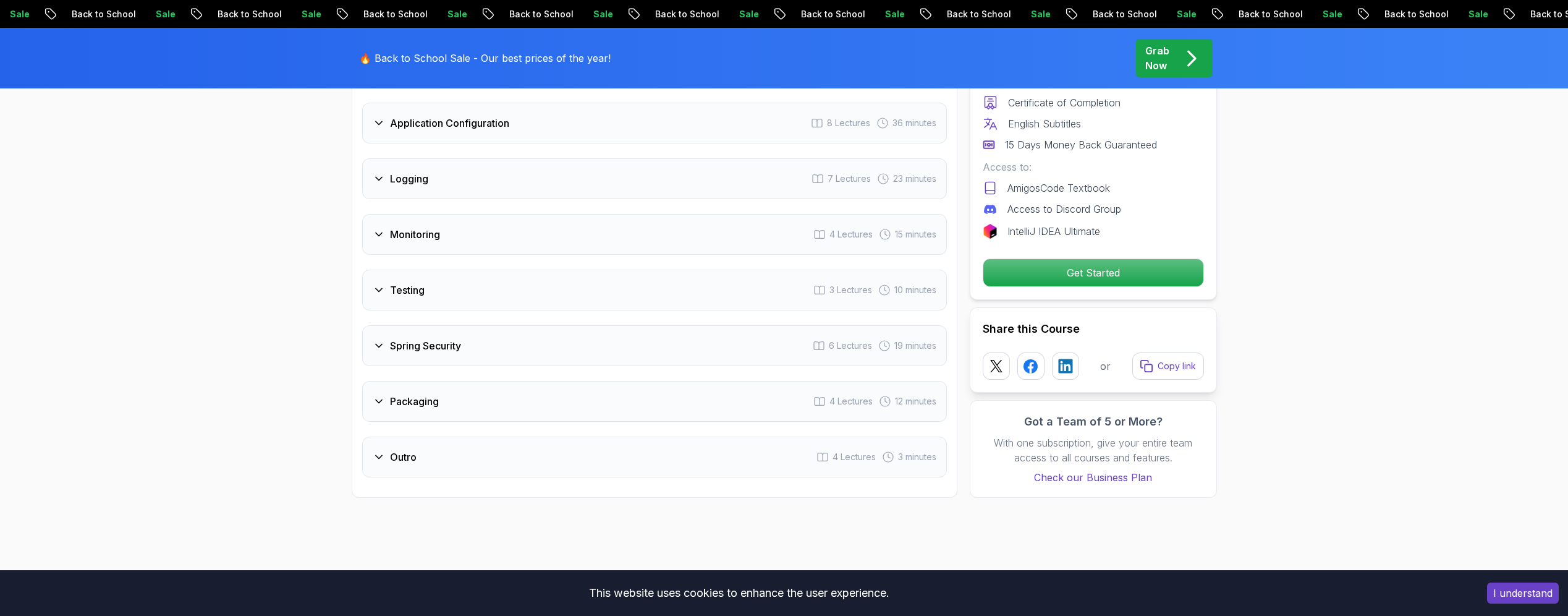
click at [370, 269] on div "Testing 3 Lectures 10 minutes" at bounding box center [654, 290] width 585 height 41
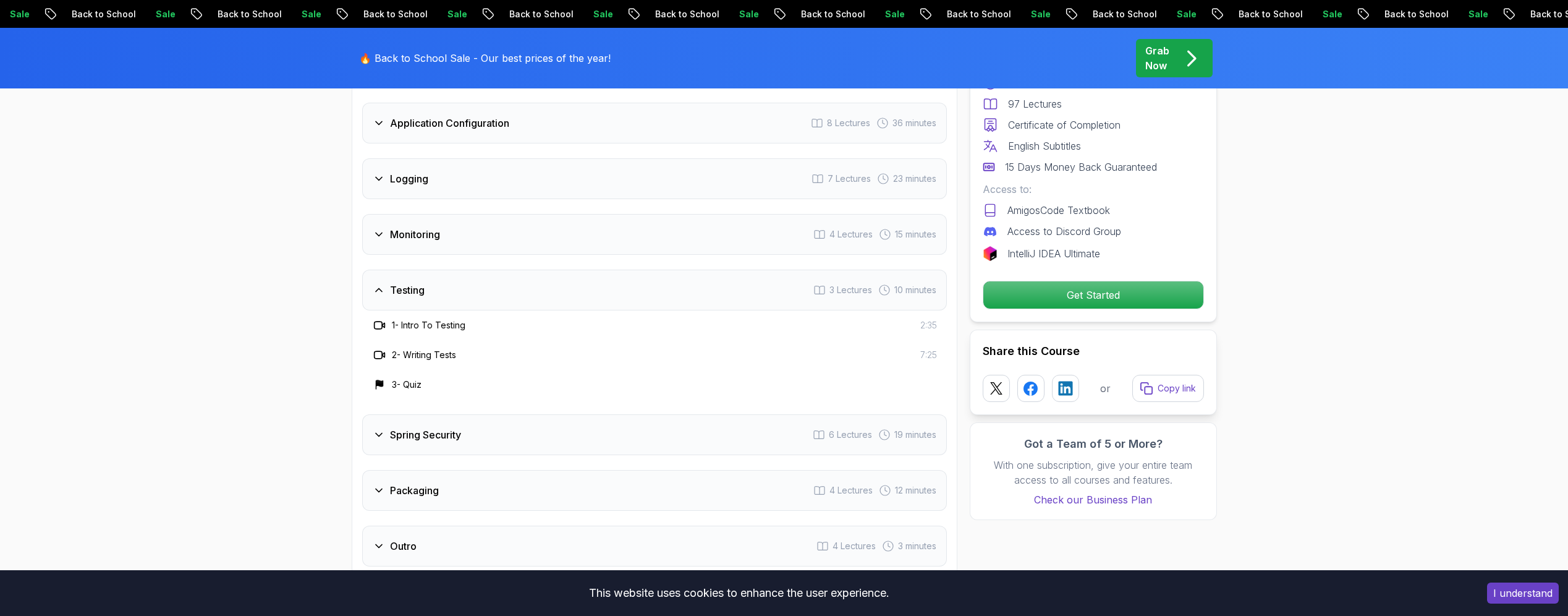
click at [376, 284] on icon at bounding box center [379, 290] width 13 height 13
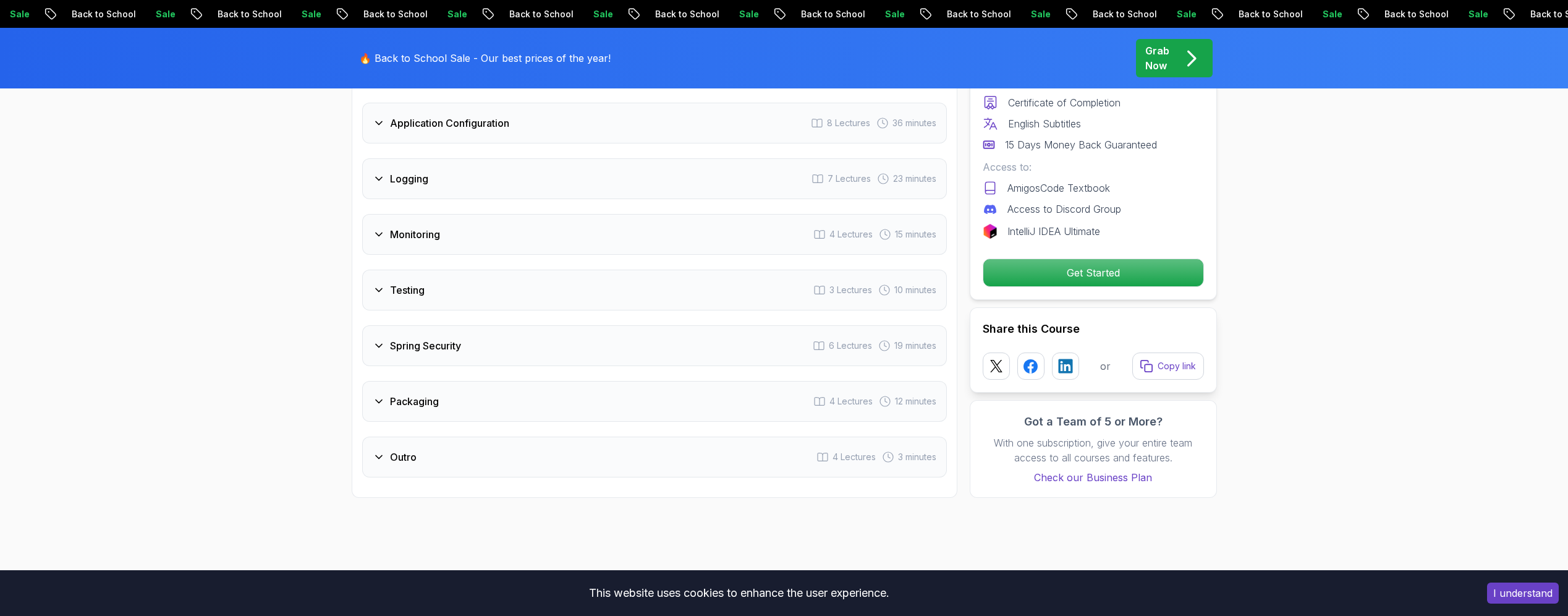
click at [373, 340] on icon at bounding box center [379, 346] width 13 height 13
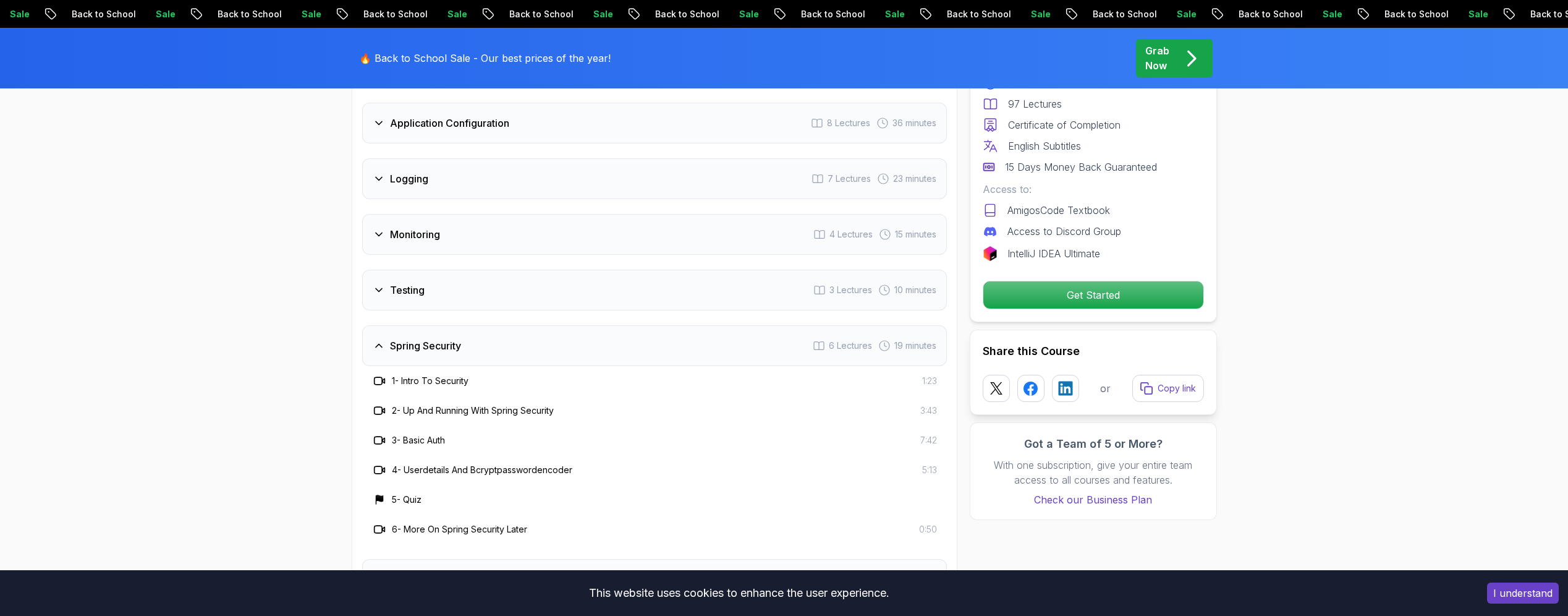
click at [373, 340] on icon at bounding box center [379, 346] width 13 height 13
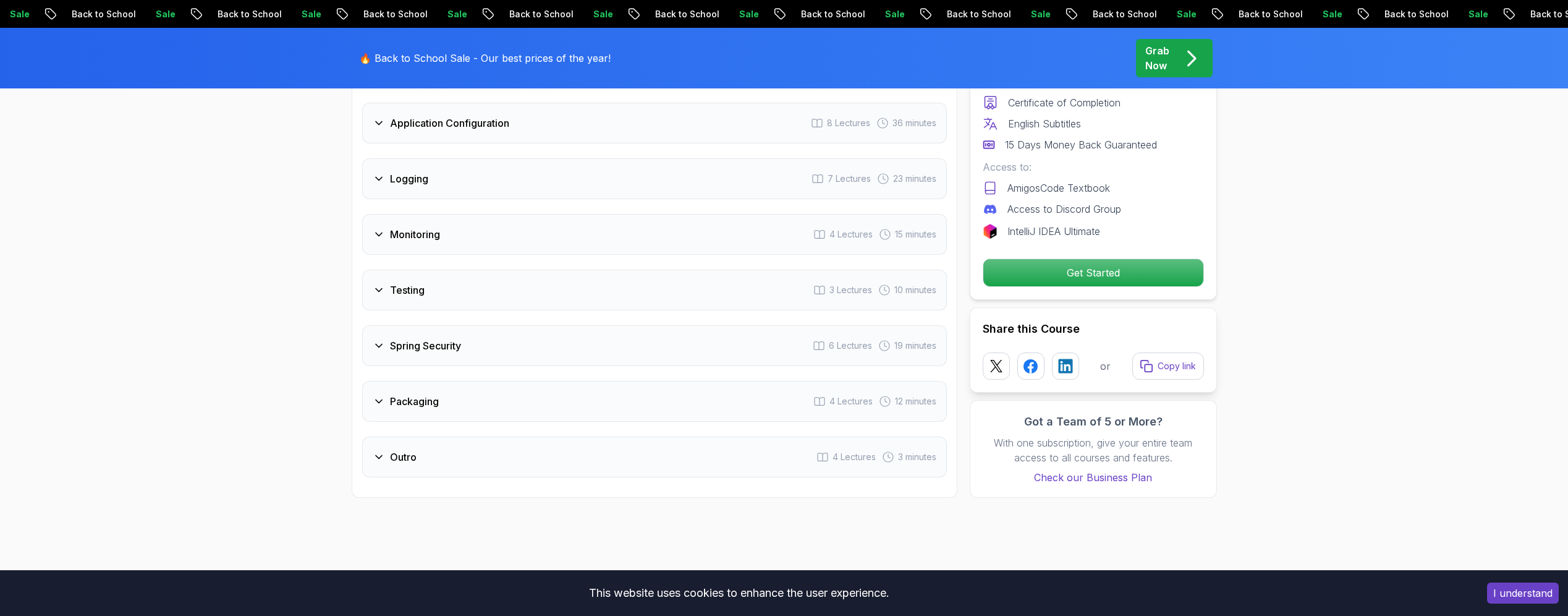
click at [380, 400] on icon at bounding box center [379, 402] width 6 height 3
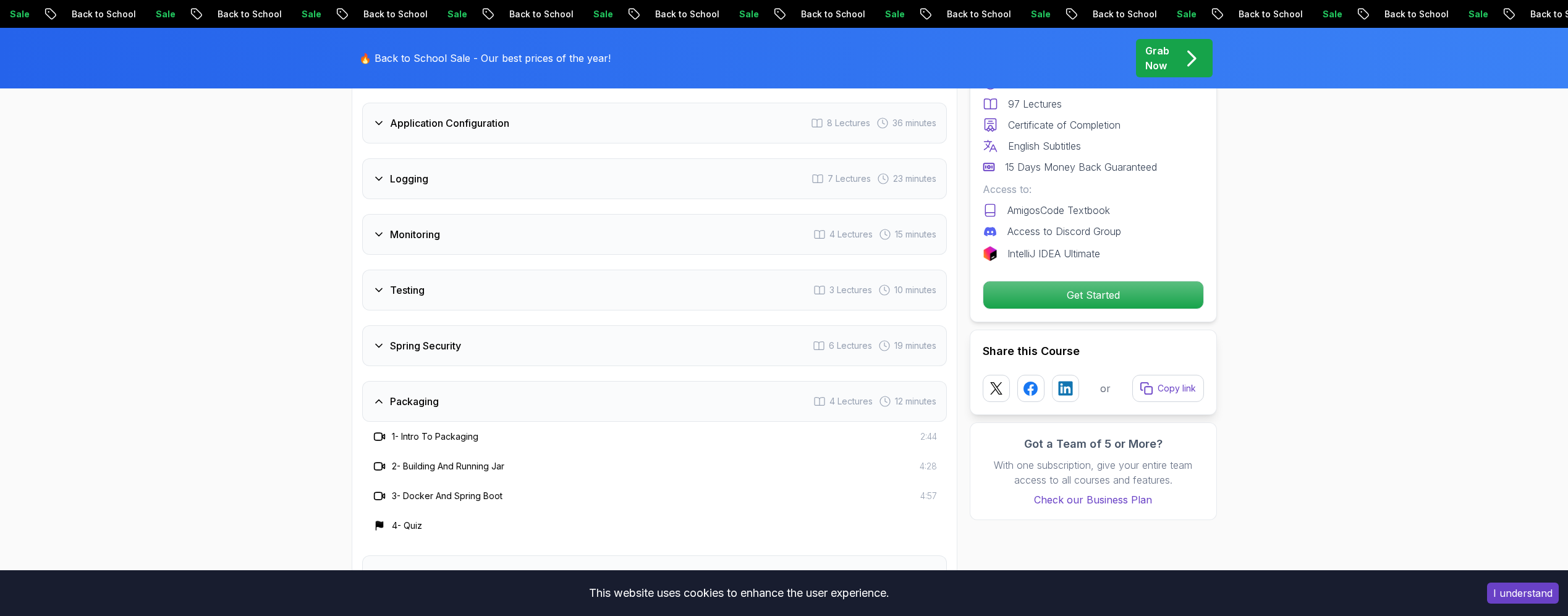
click at [381, 400] on icon at bounding box center [379, 402] width 6 height 3
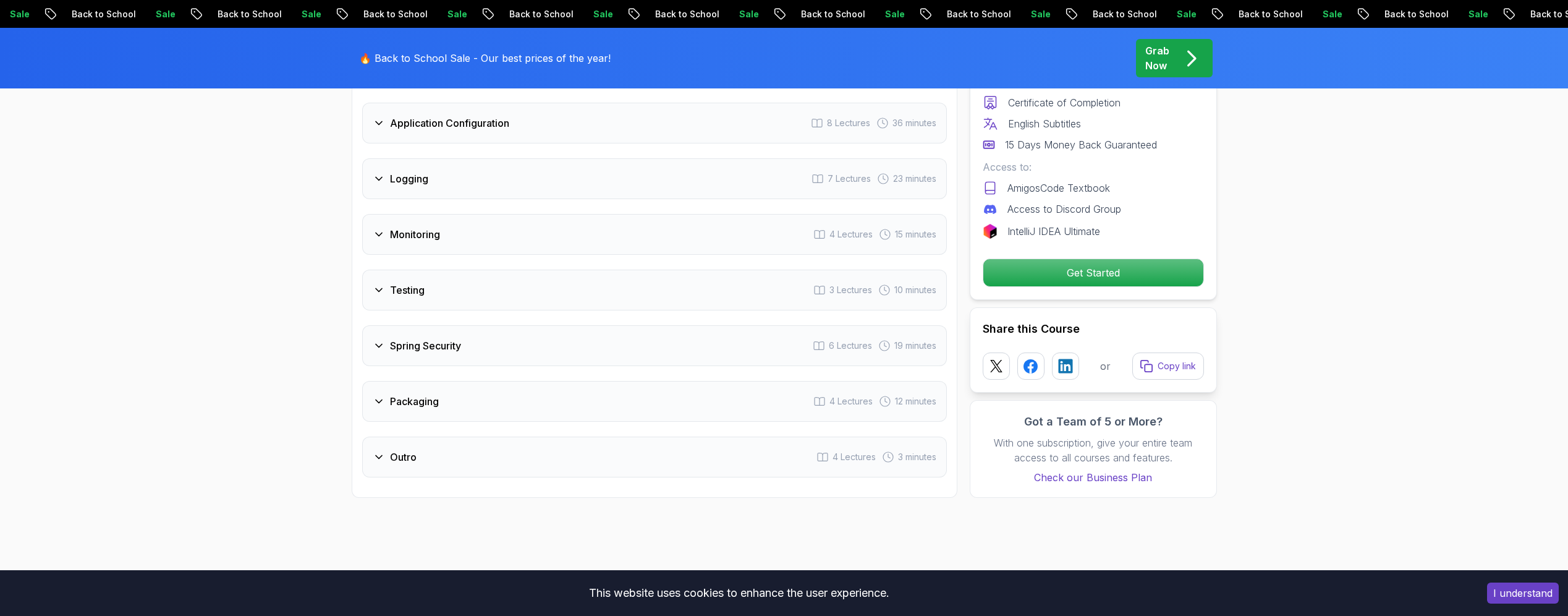
click at [379, 450] on div "Outro" at bounding box center [394, 457] width 44 height 15
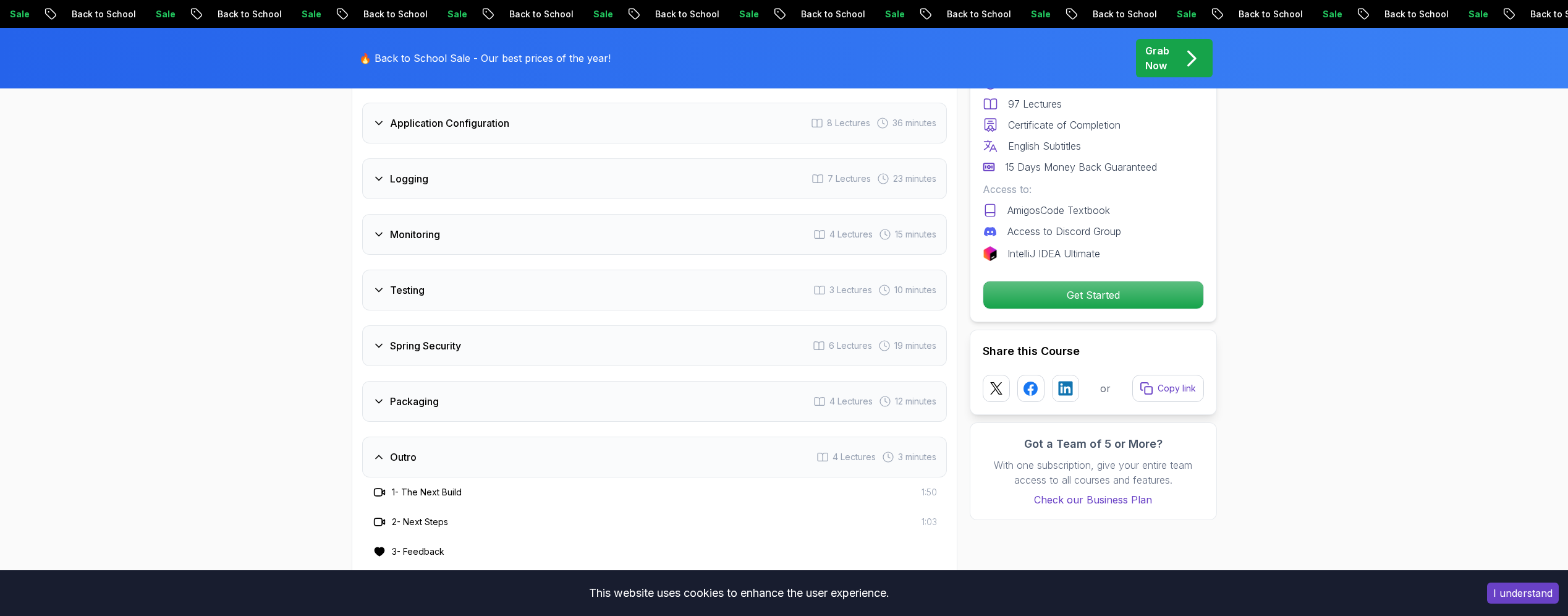
click at [379, 450] on div "Outro" at bounding box center [394, 457] width 44 height 15
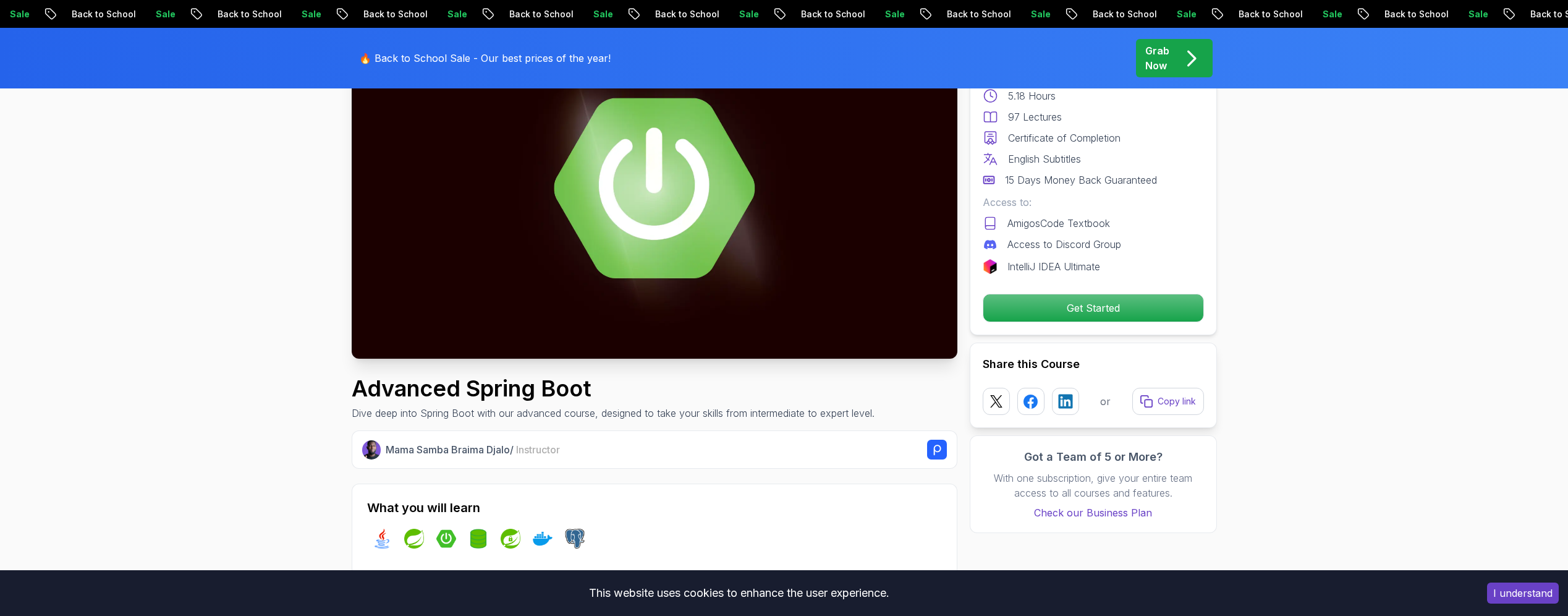
scroll to position [0, 0]
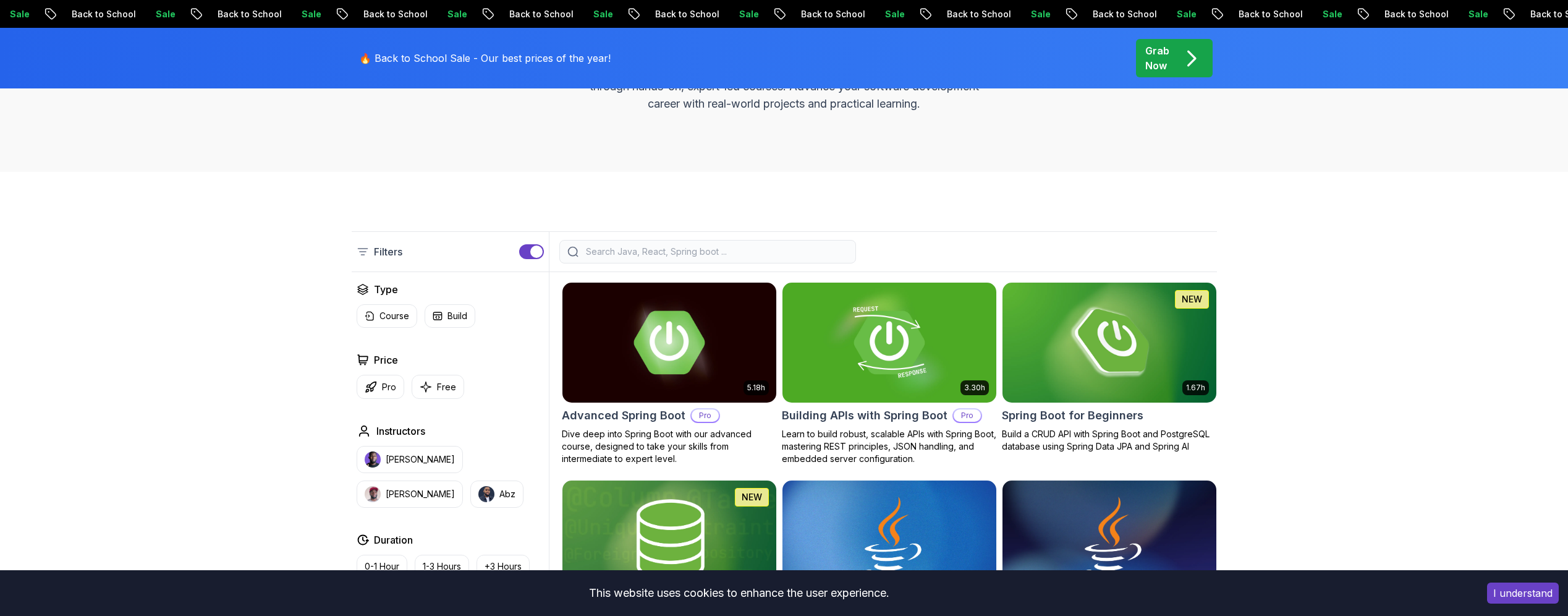
scroll to position [258, 0]
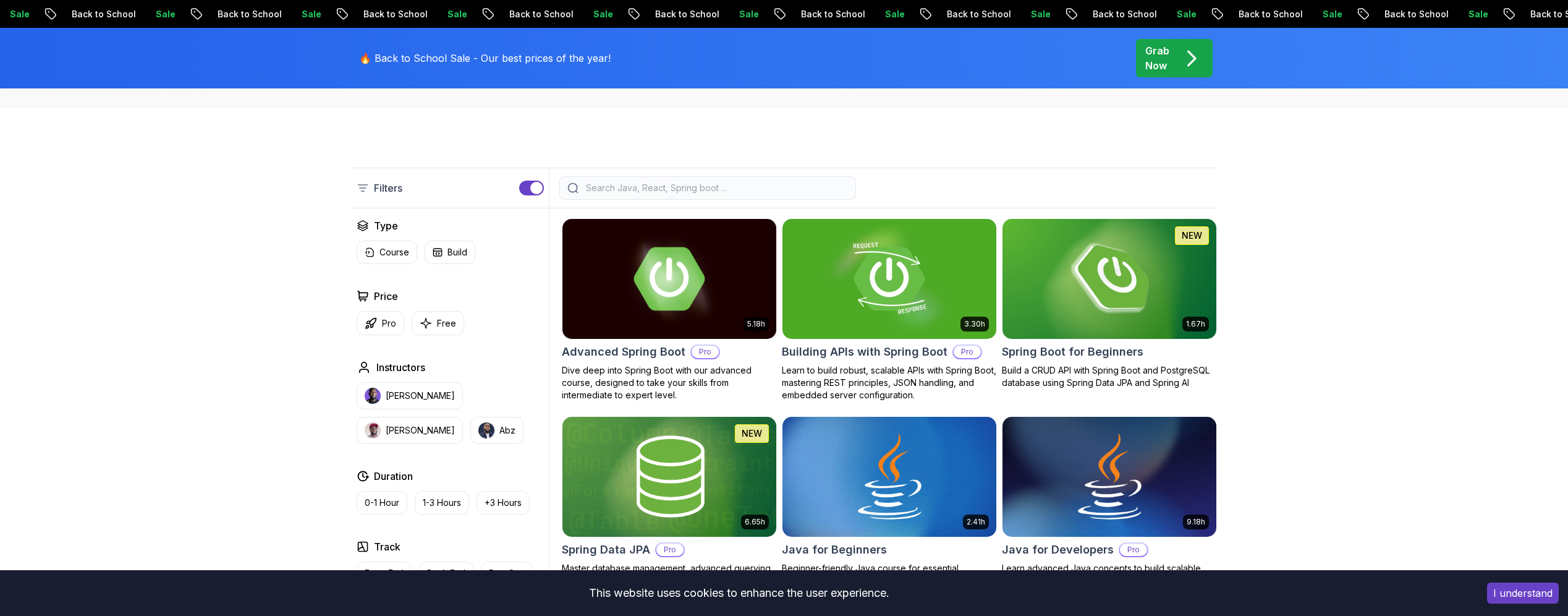
click at [620, 186] on input "search" at bounding box center [716, 188] width 264 height 13
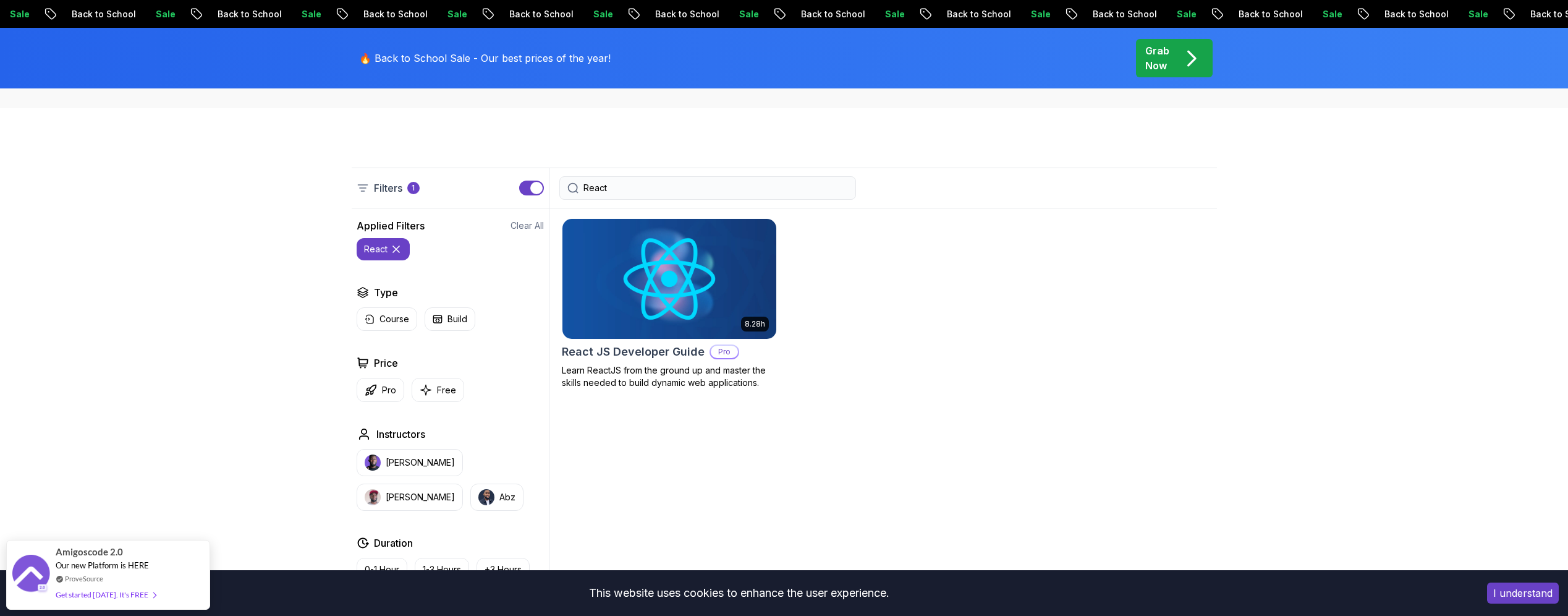
type input "React"
click at [767, 280] on img at bounding box center [668, 278] width 224 height 125
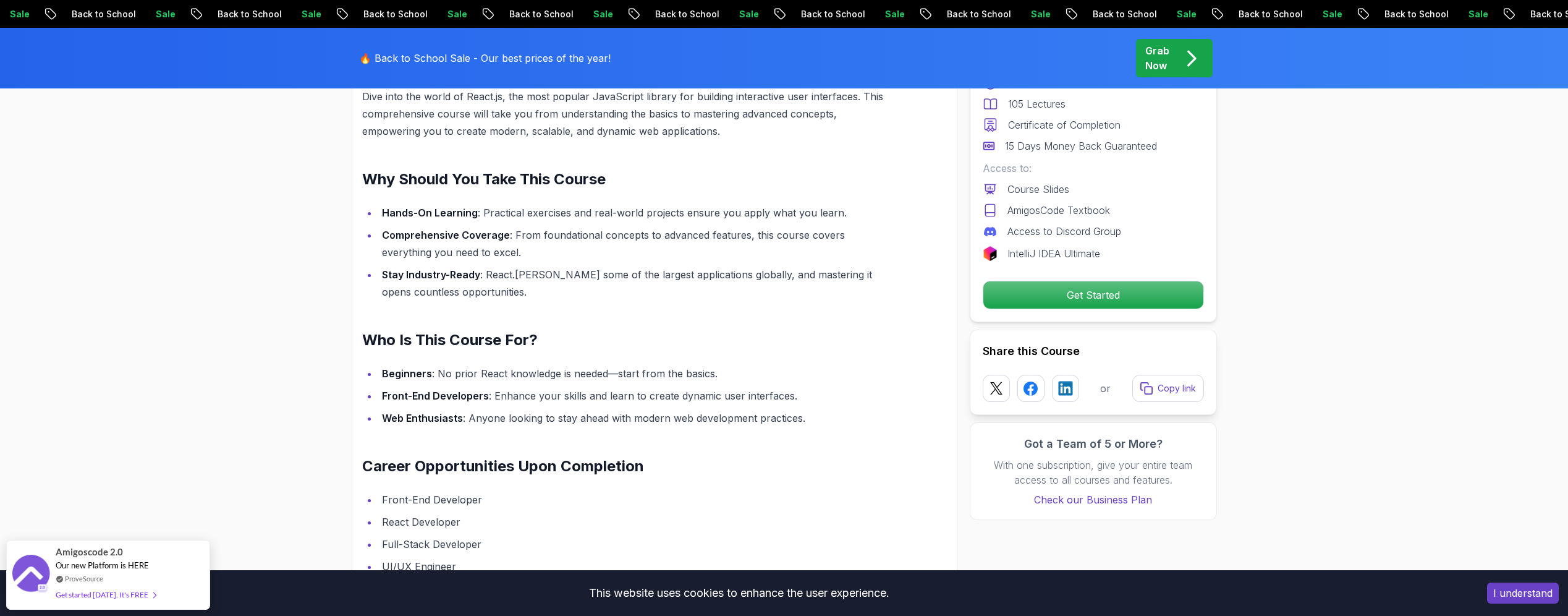
scroll to position [724, 0]
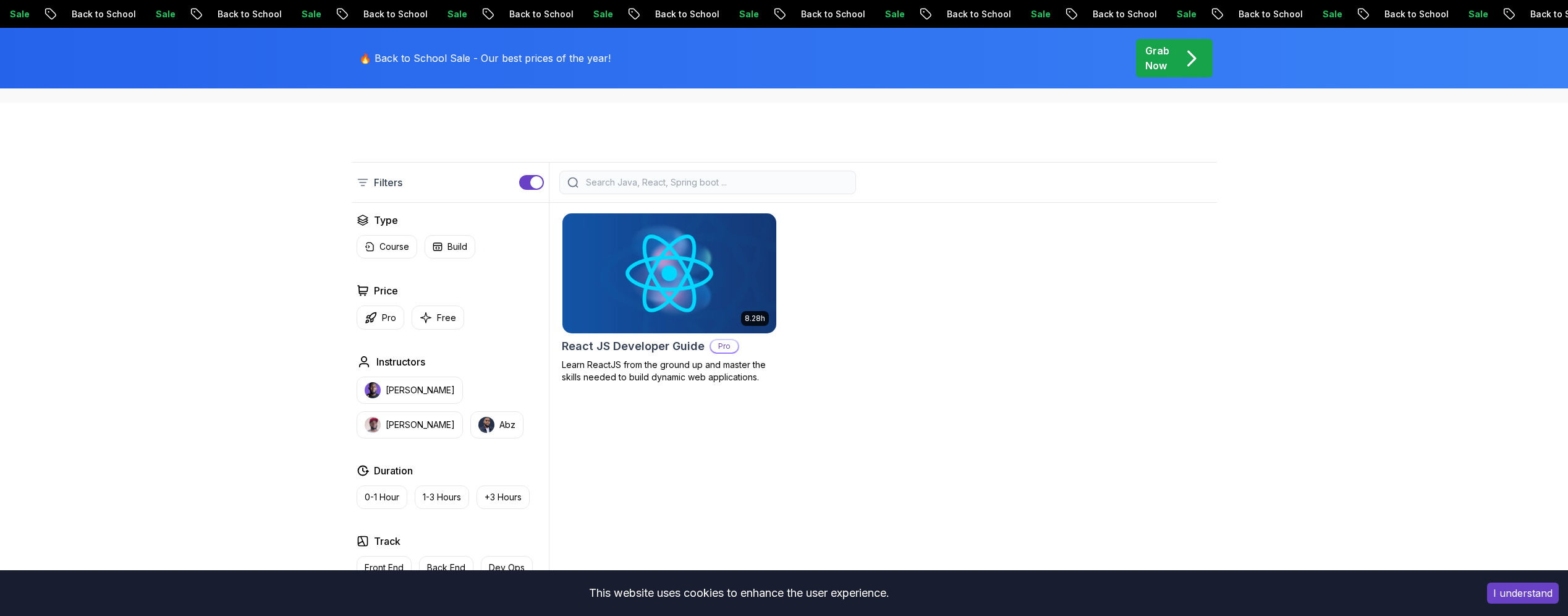
scroll to position [258, 0]
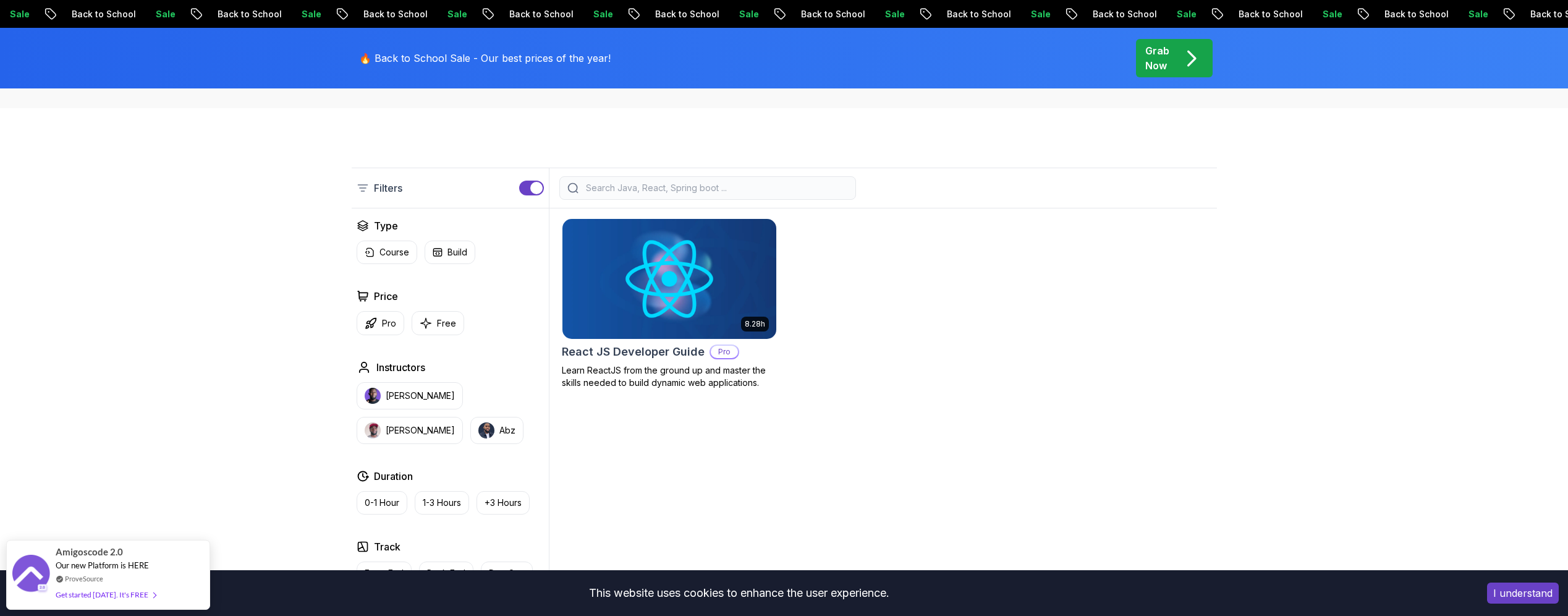
click at [675, 190] on input "search" at bounding box center [716, 188] width 264 height 13
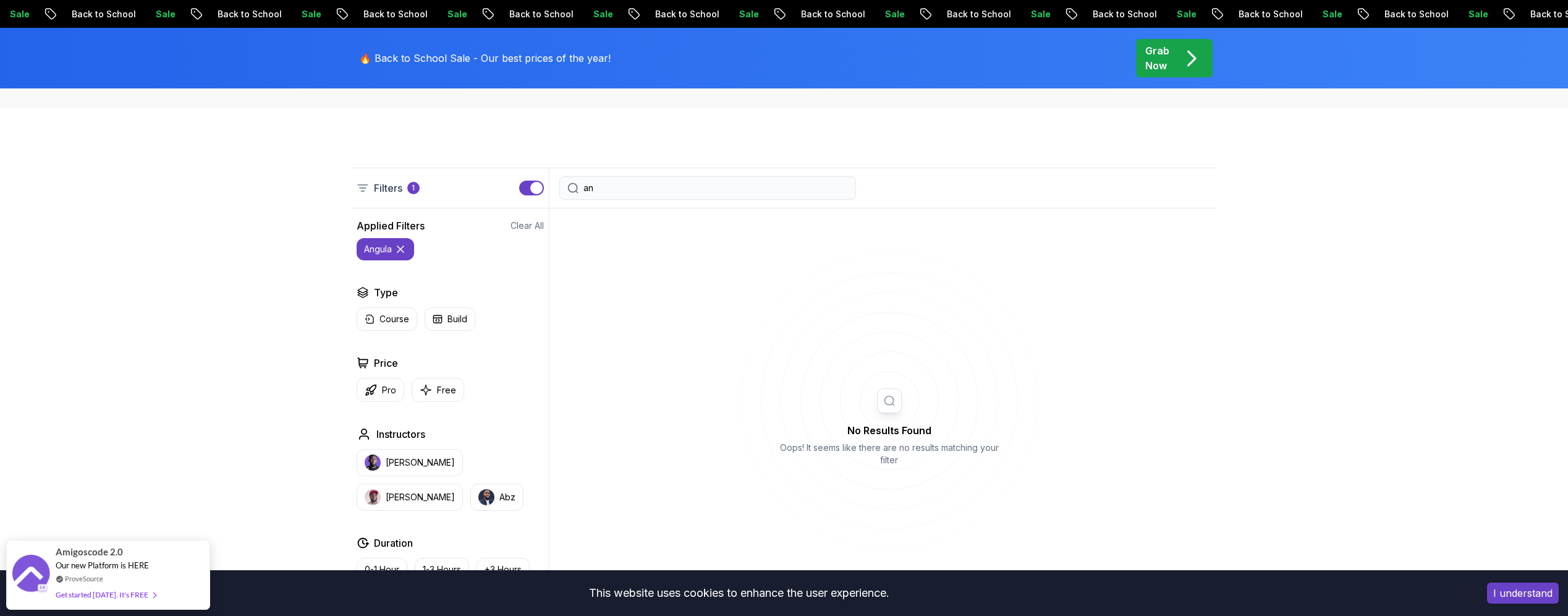
type input "a"
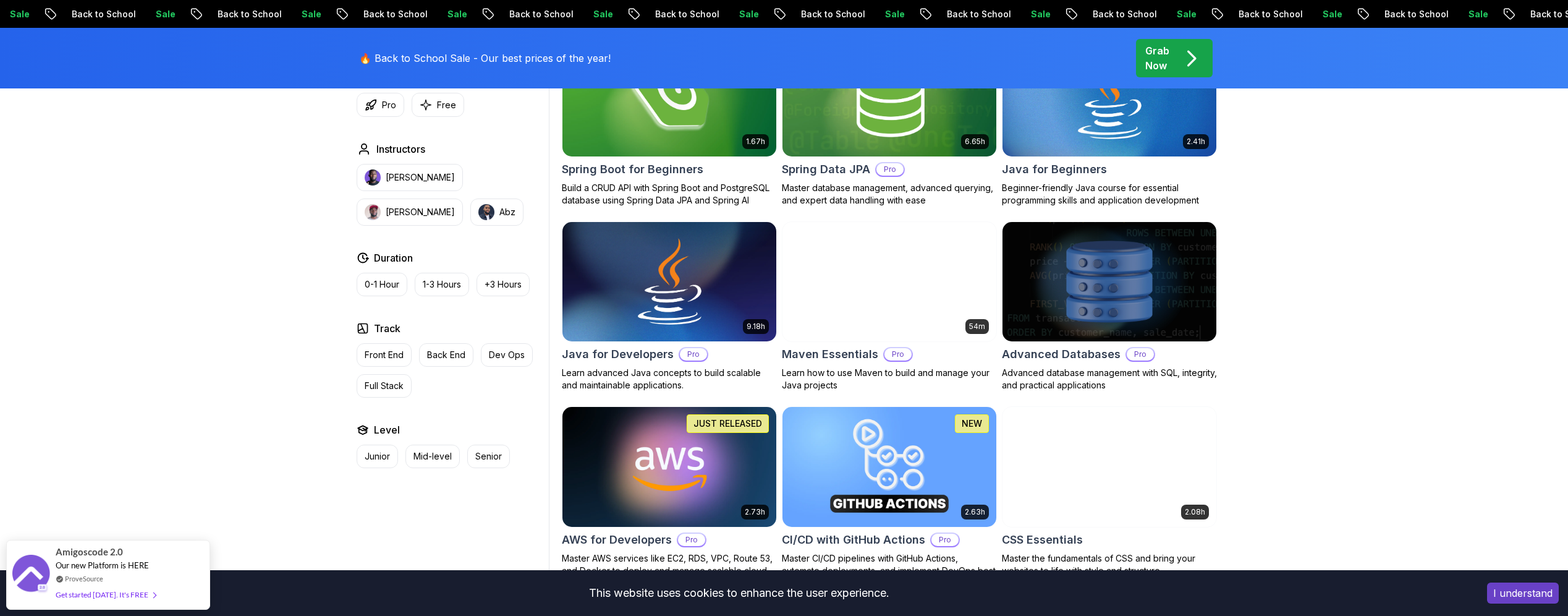
scroll to position [238, 0]
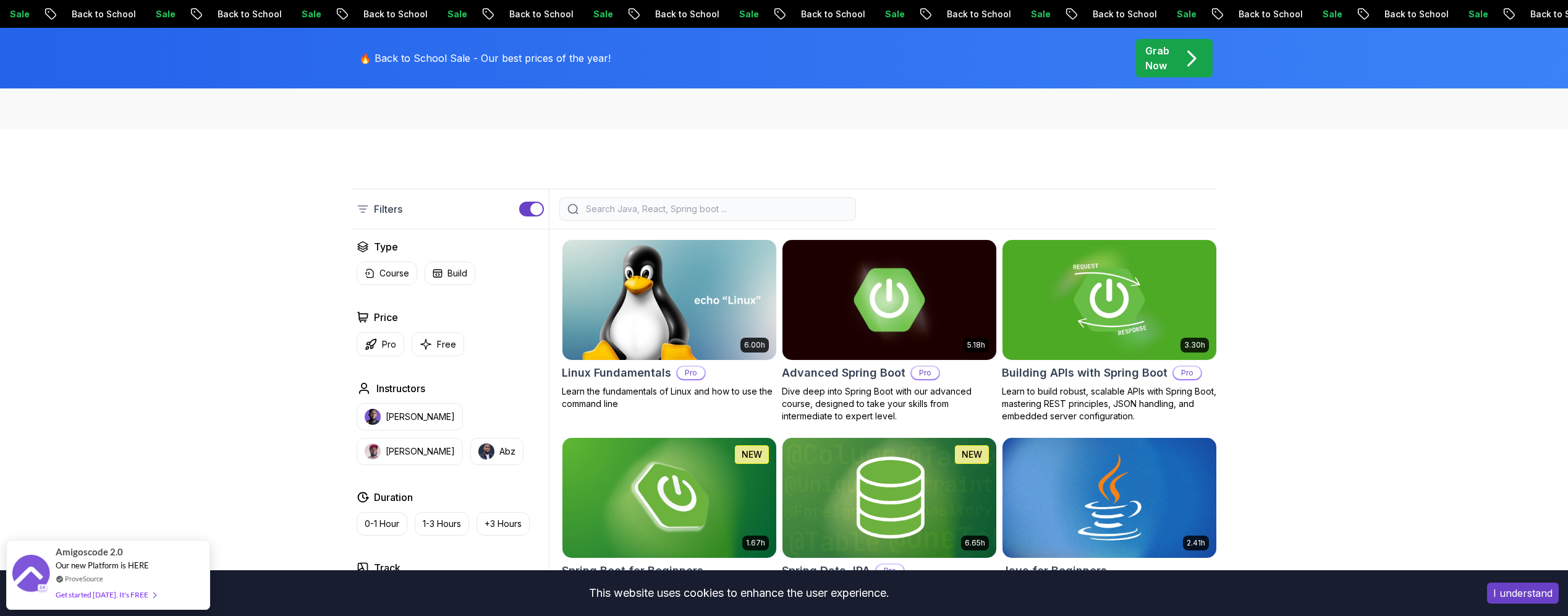
click at [527, 203] on button "button" at bounding box center [531, 209] width 24 height 15
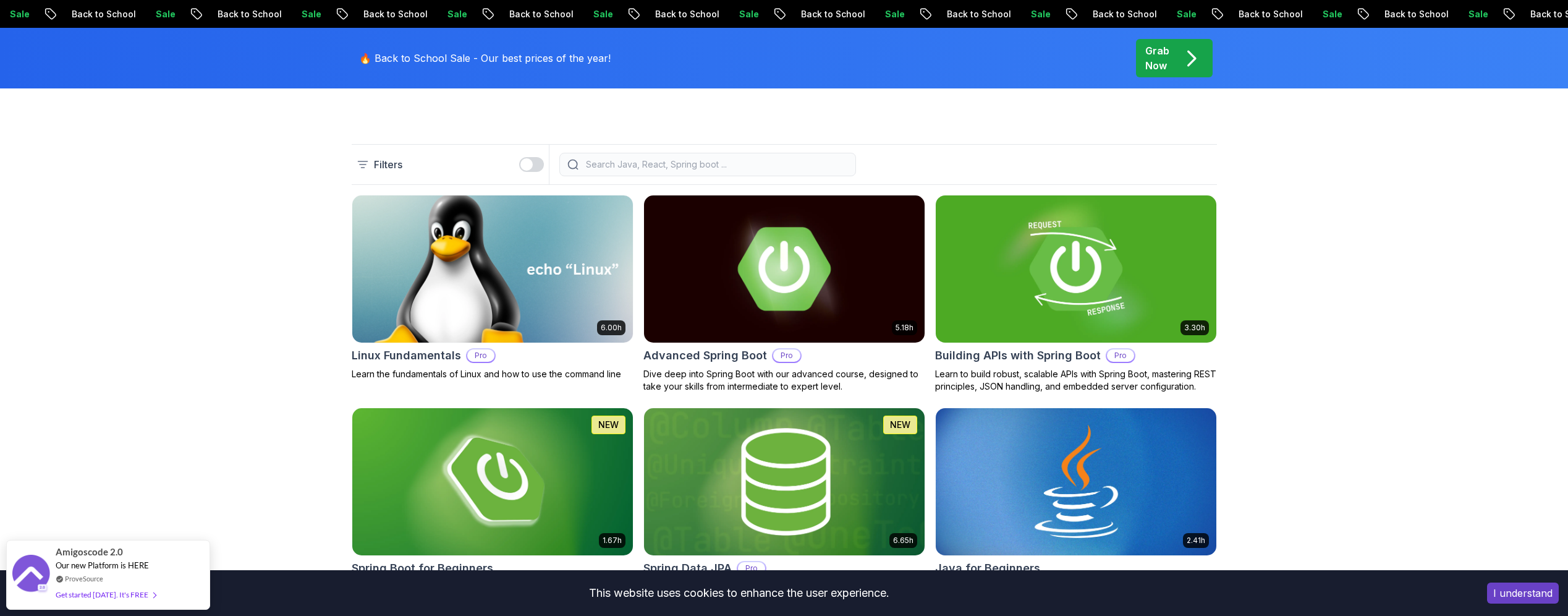
scroll to position [290, 0]
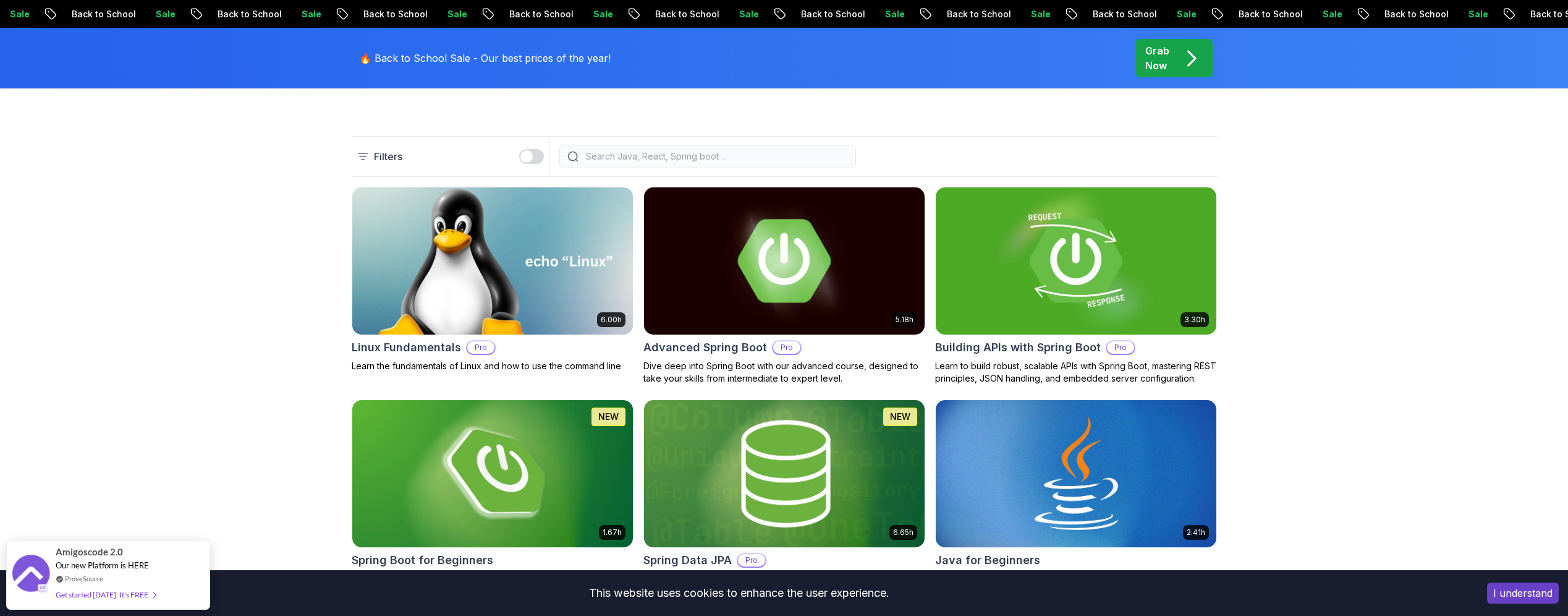
click at [537, 158] on button "button" at bounding box center [531, 156] width 24 height 15
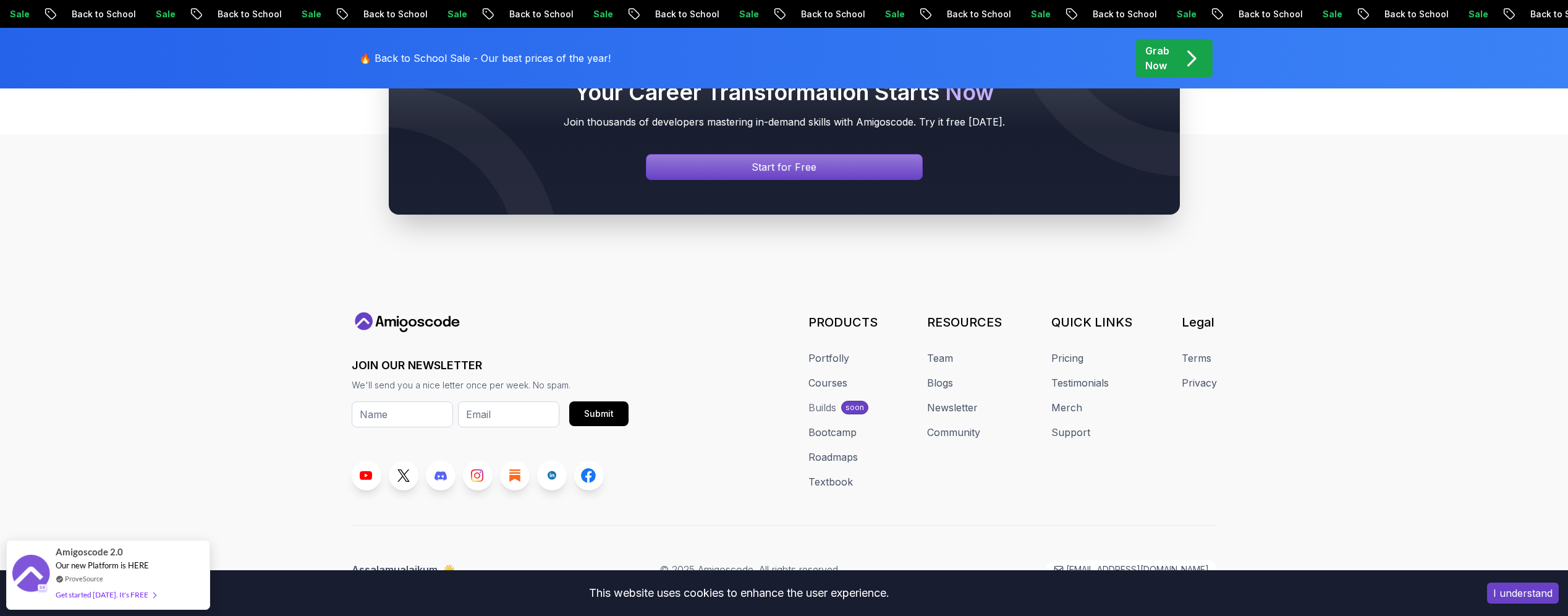
scroll to position [5029, 0]
